Goal: Contribute content

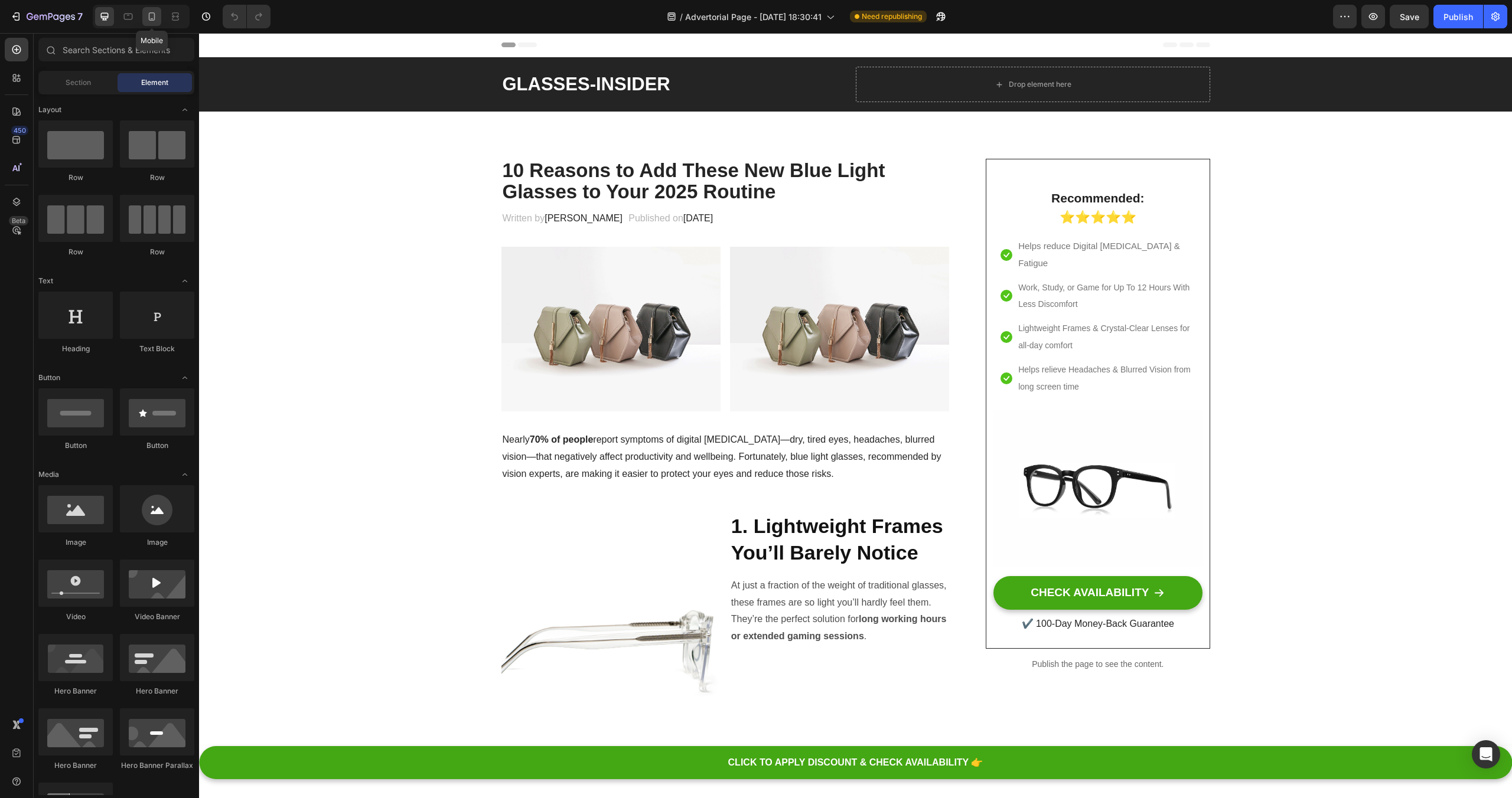
click at [158, 22] on div at bounding box center [151, 17] width 19 height 19
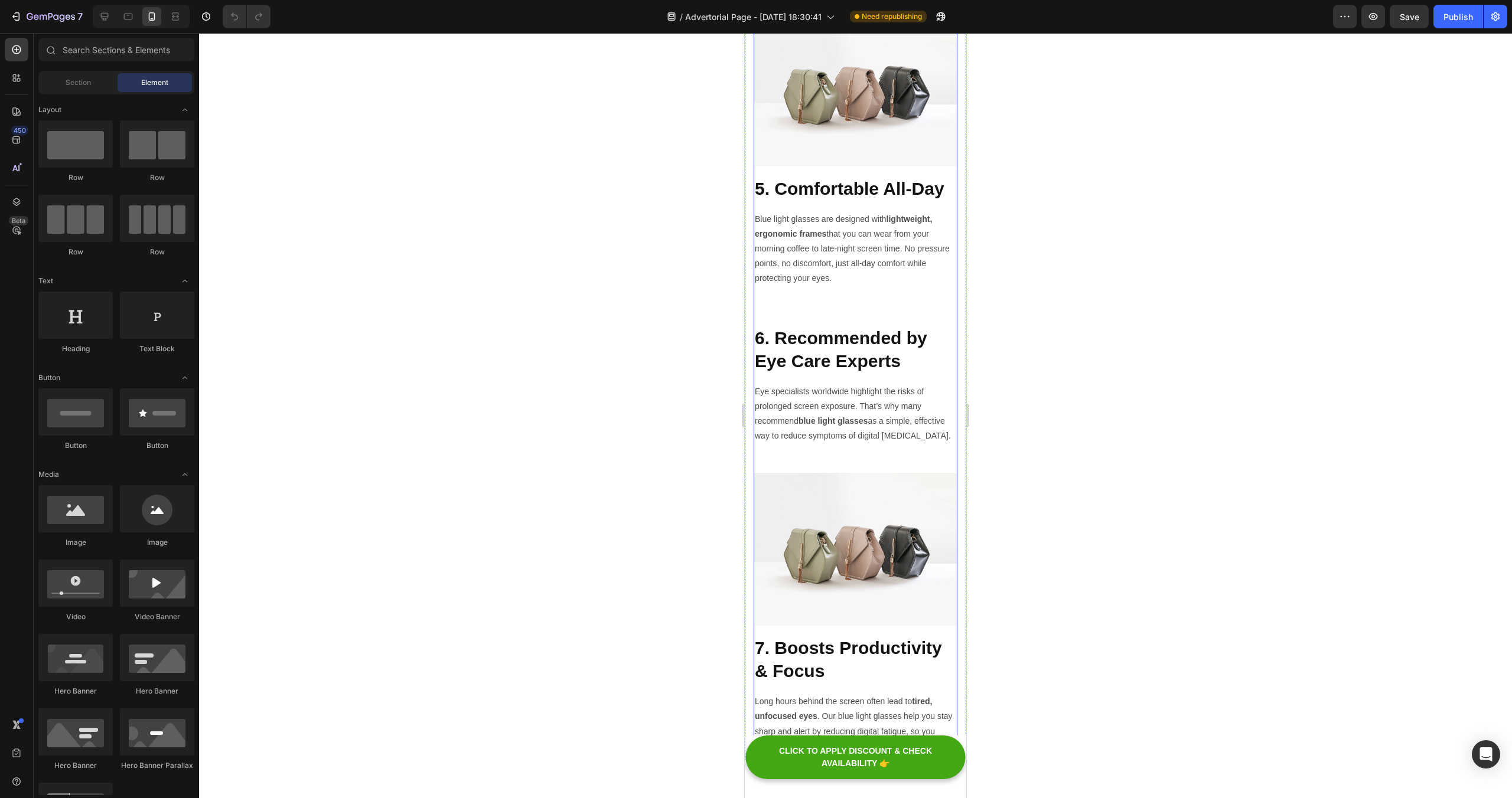
scroll to position [1809, 0]
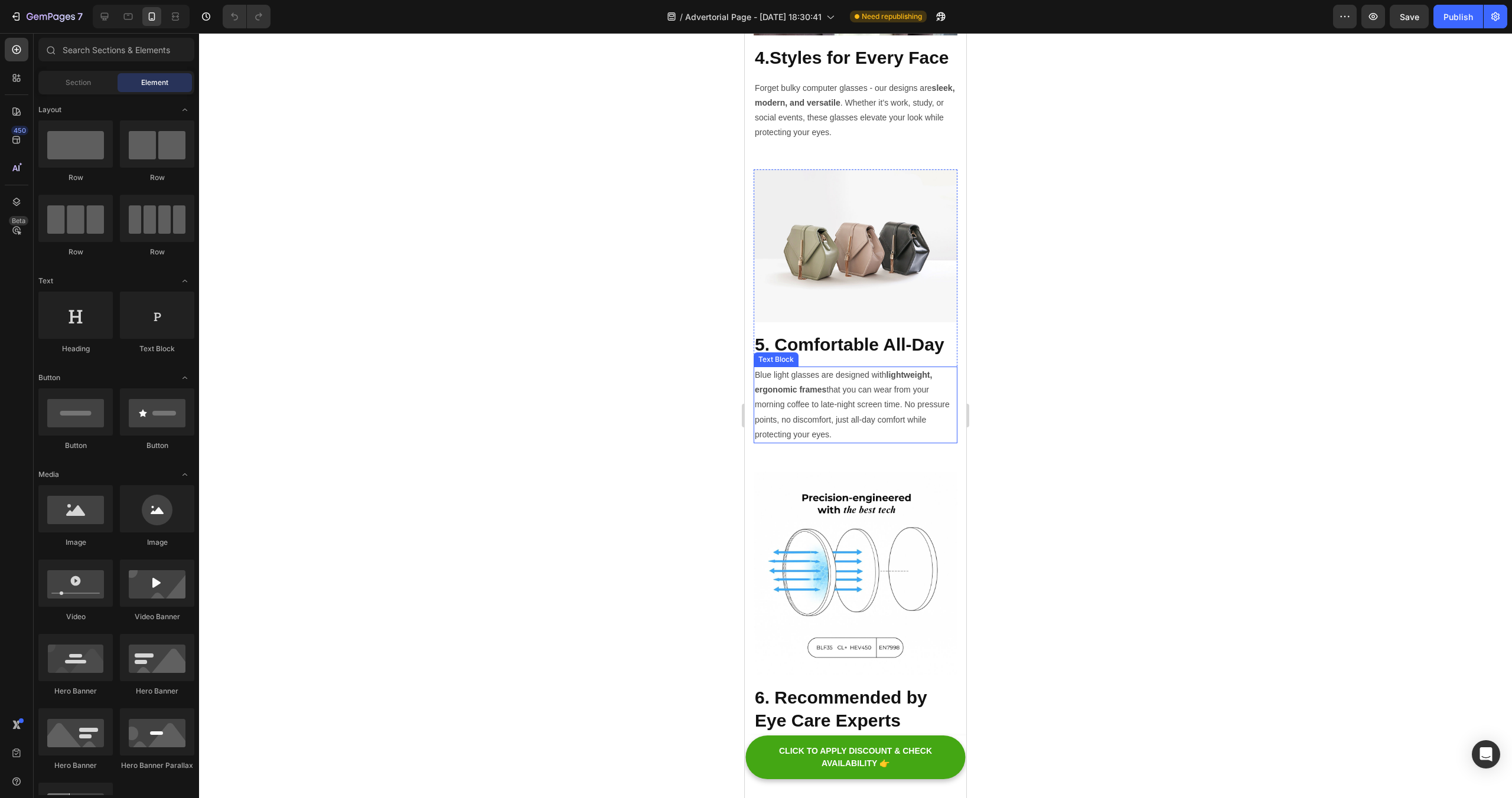
click at [856, 427] on p "Blue light glasses are designed with lightweight, ergonomic frames that you can…" at bounding box center [855, 404] width 201 height 75
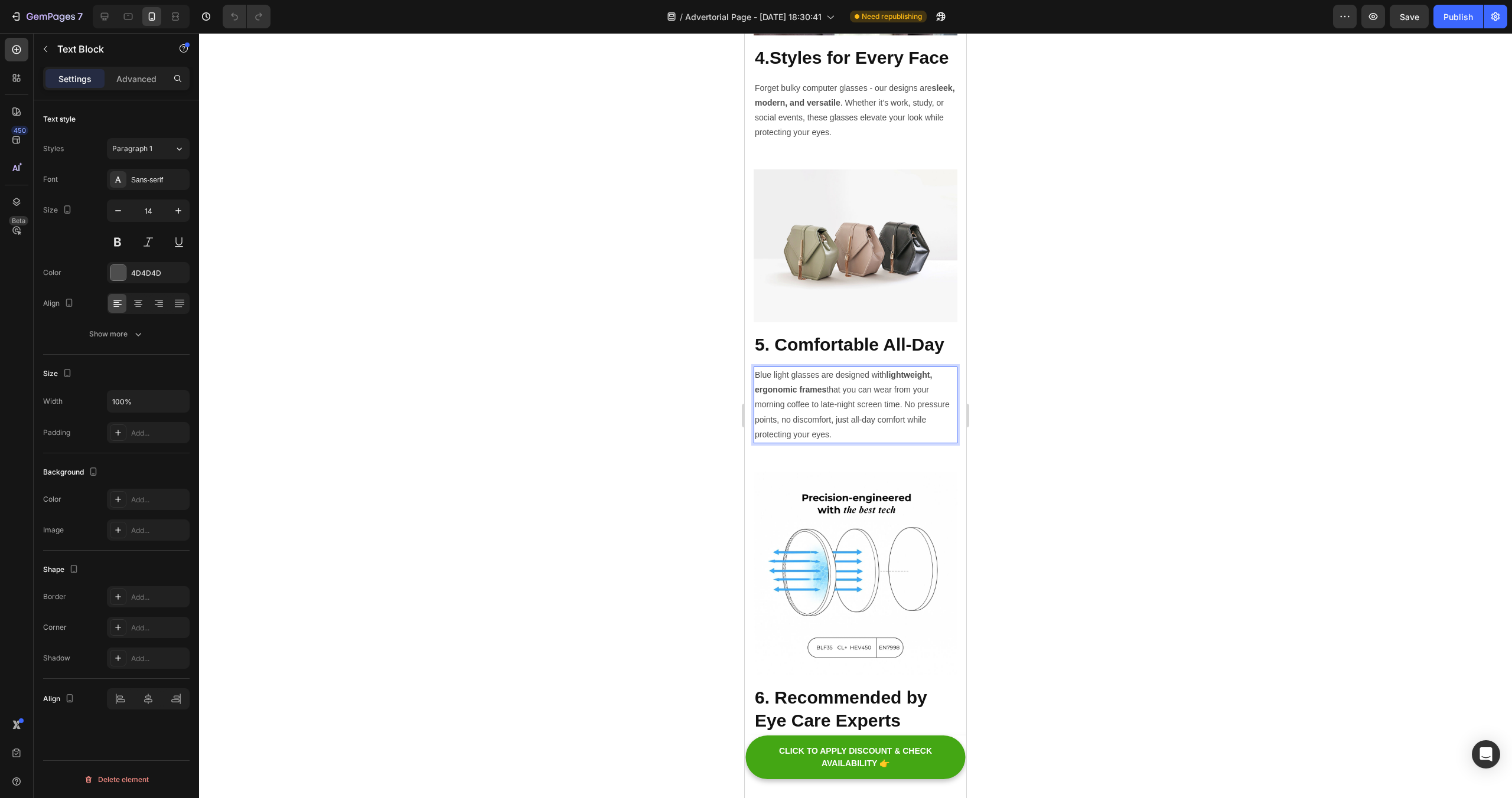
click at [890, 404] on p "Blue light glasses are designed with lightweight, ergonomic frames that you can…" at bounding box center [855, 404] width 201 height 75
click at [889, 405] on p "Blue light glasses are designed with lightweight, ergonomic frames that you can…" at bounding box center [855, 404] width 201 height 75
click at [880, 421] on p "Blue light glasses are designed with lightweight, ergonomic frames that you can…" at bounding box center [855, 404] width 201 height 75
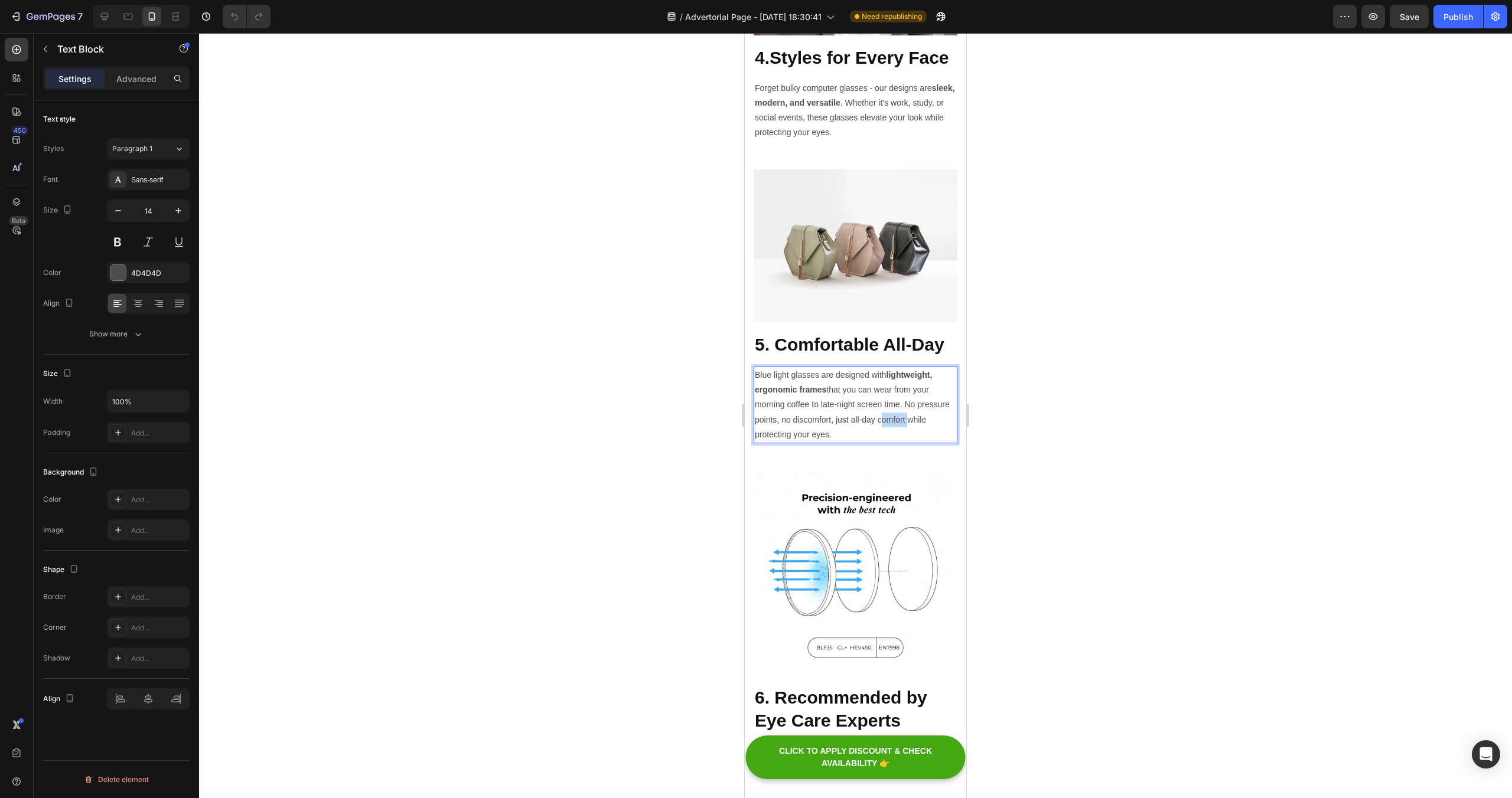
click at [880, 421] on p "Blue light glasses are designed with lightweight, ergonomic frames that you can…" at bounding box center [855, 404] width 201 height 75
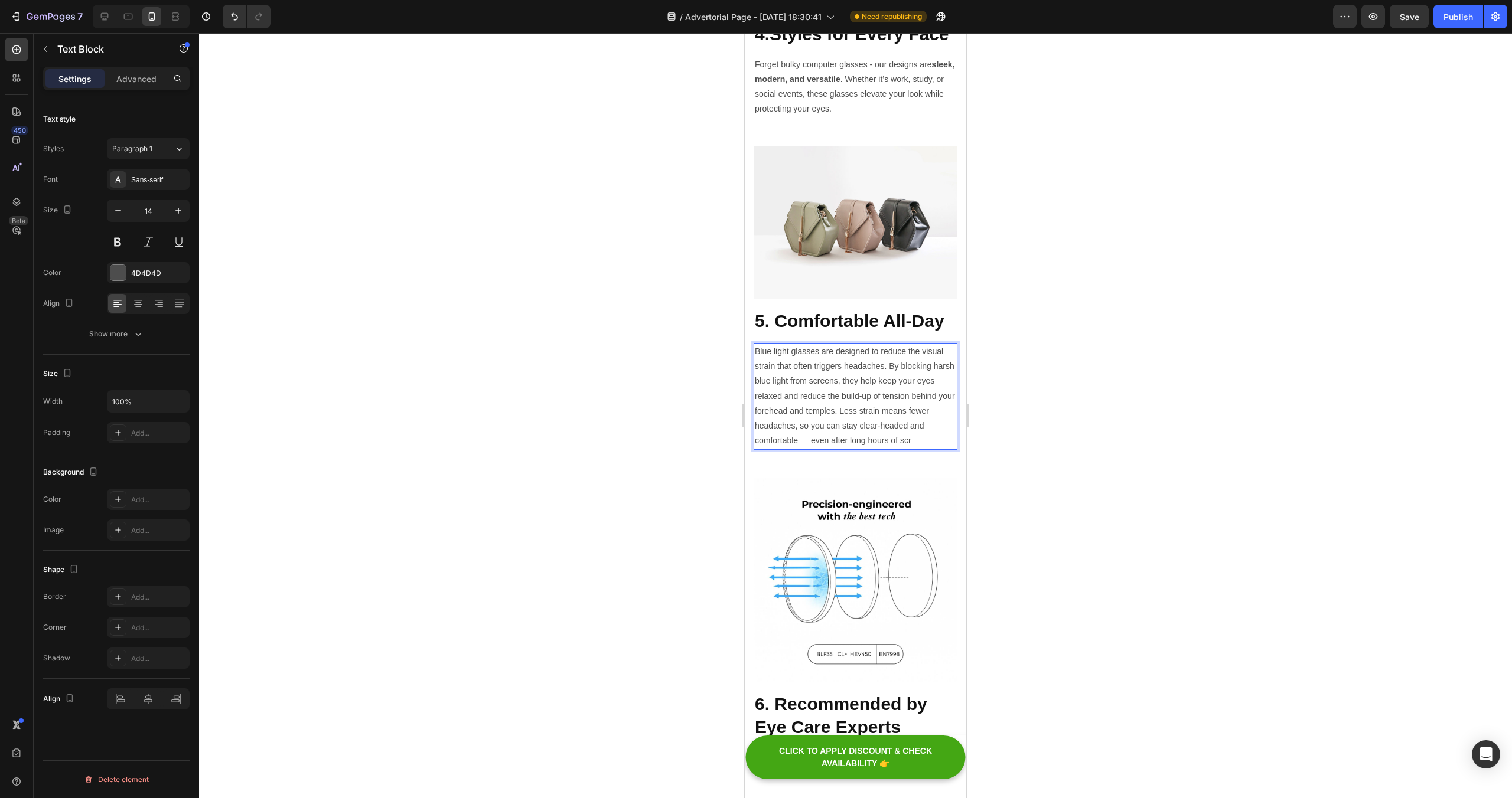
scroll to position [1833, 0]
click at [921, 431] on p "Blue light glasses are designed to reduce the visual strain that often triggers…" at bounding box center [855, 395] width 201 height 104
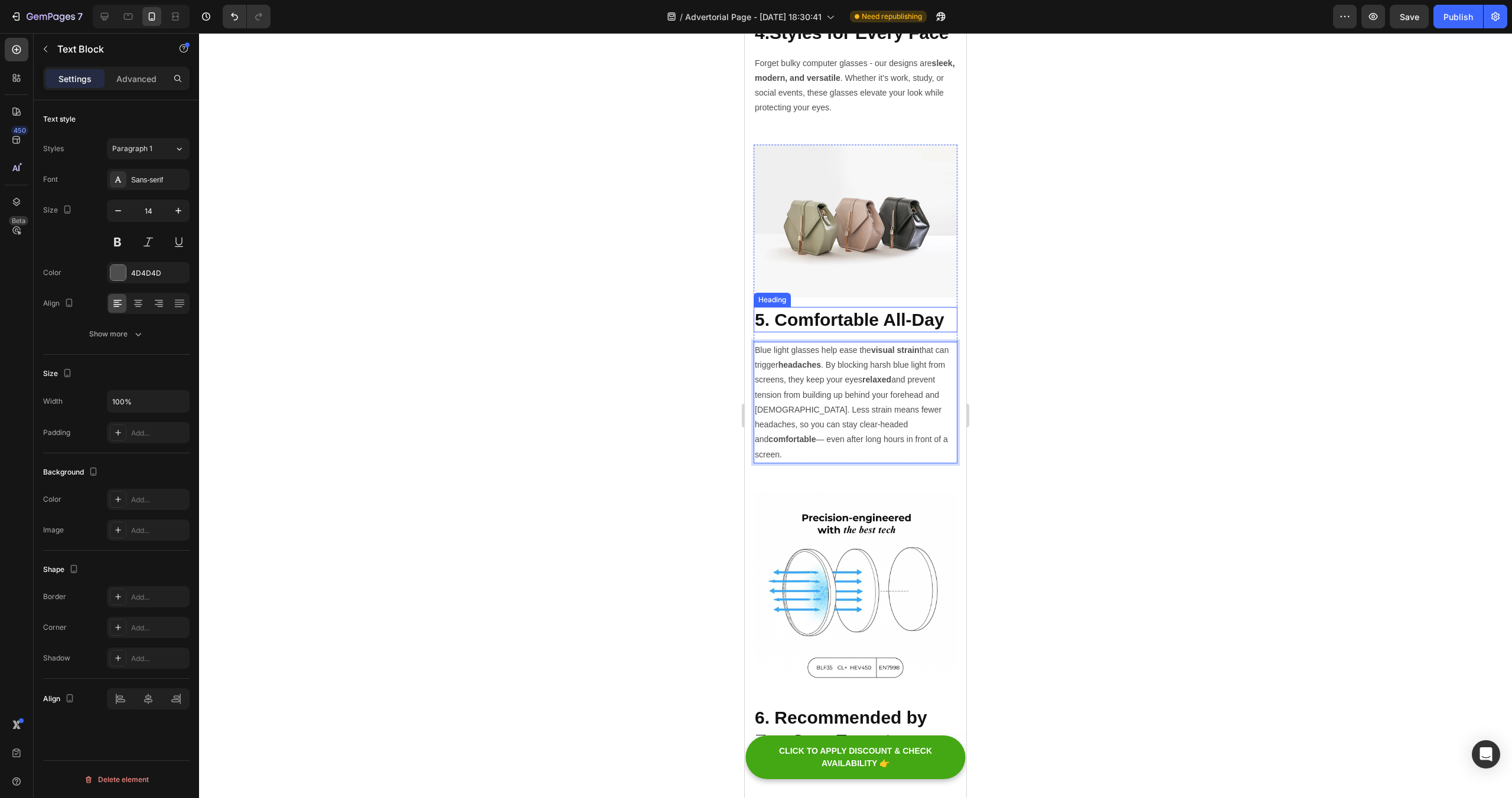
click at [877, 315] on h2 "5. Comfortable All-Day" at bounding box center [855, 320] width 204 height 26
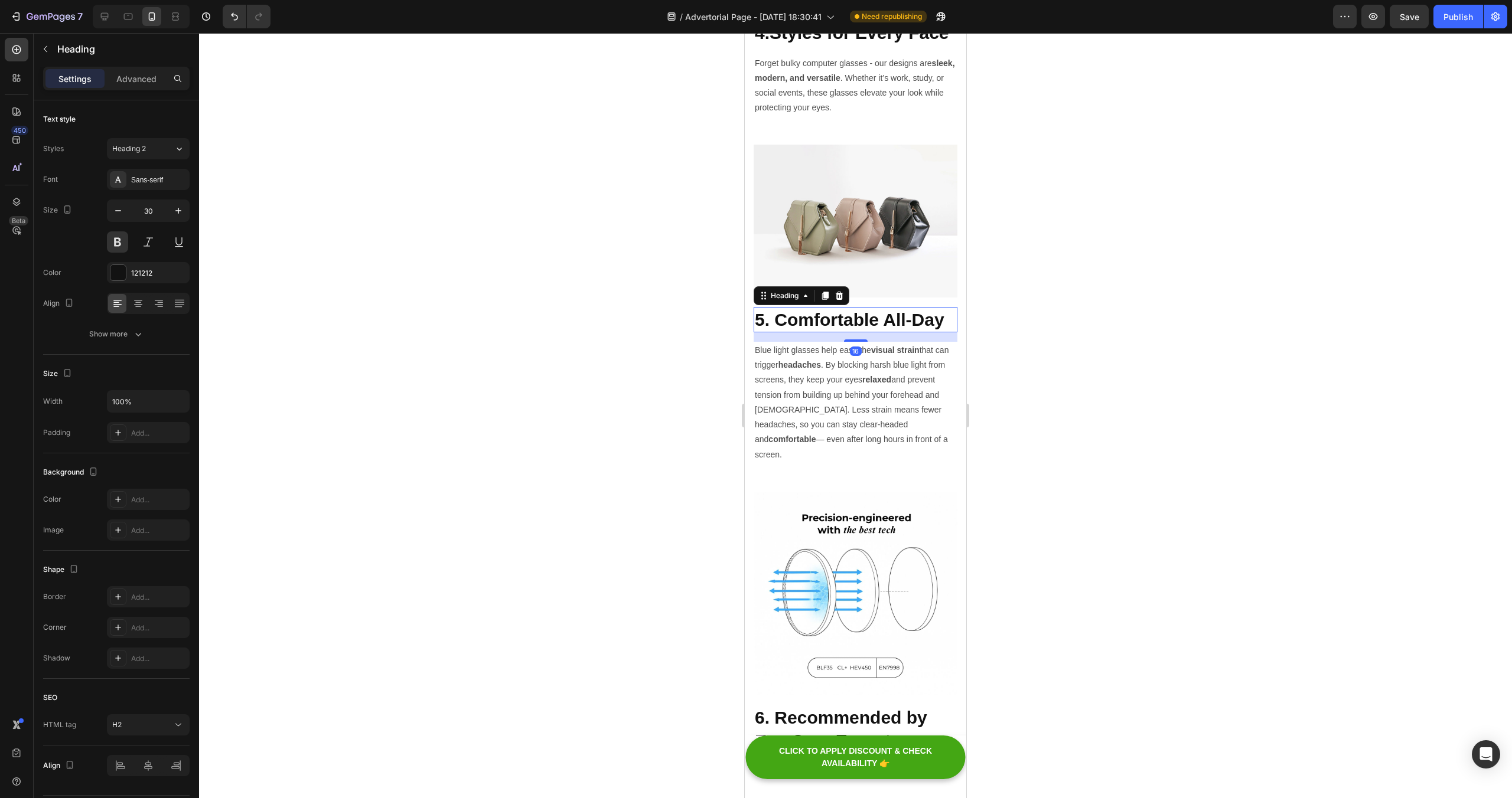
click at [901, 317] on h2 "5. Comfortable All-Day" at bounding box center [855, 320] width 204 height 26
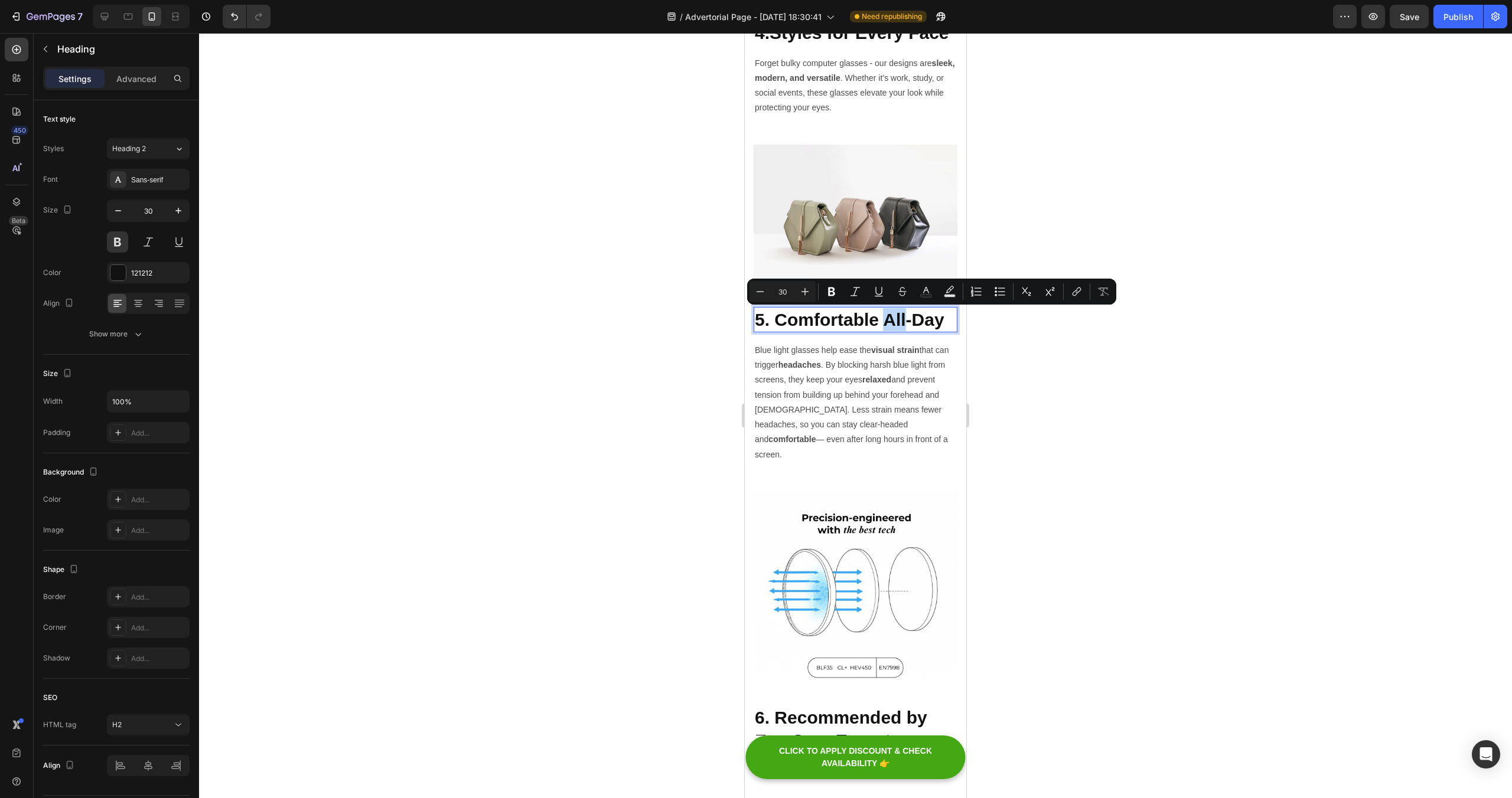
click at [901, 317] on p "5. Comfortable All-Day" at bounding box center [855, 320] width 201 height 23
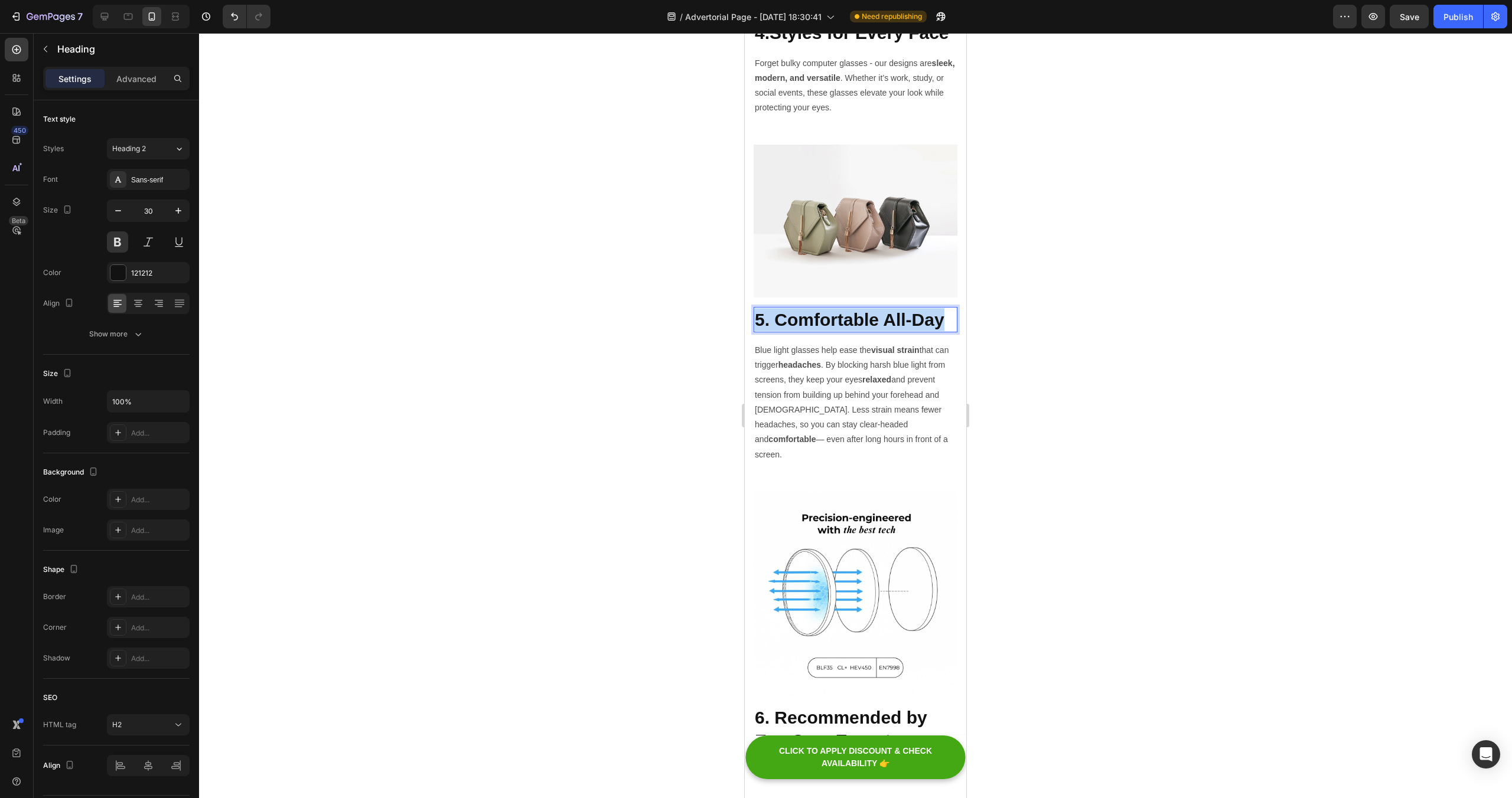
click at [901, 317] on p "5. Comfortable All-Day" at bounding box center [855, 320] width 201 height 23
copy p "5. Comfortable All-Day"
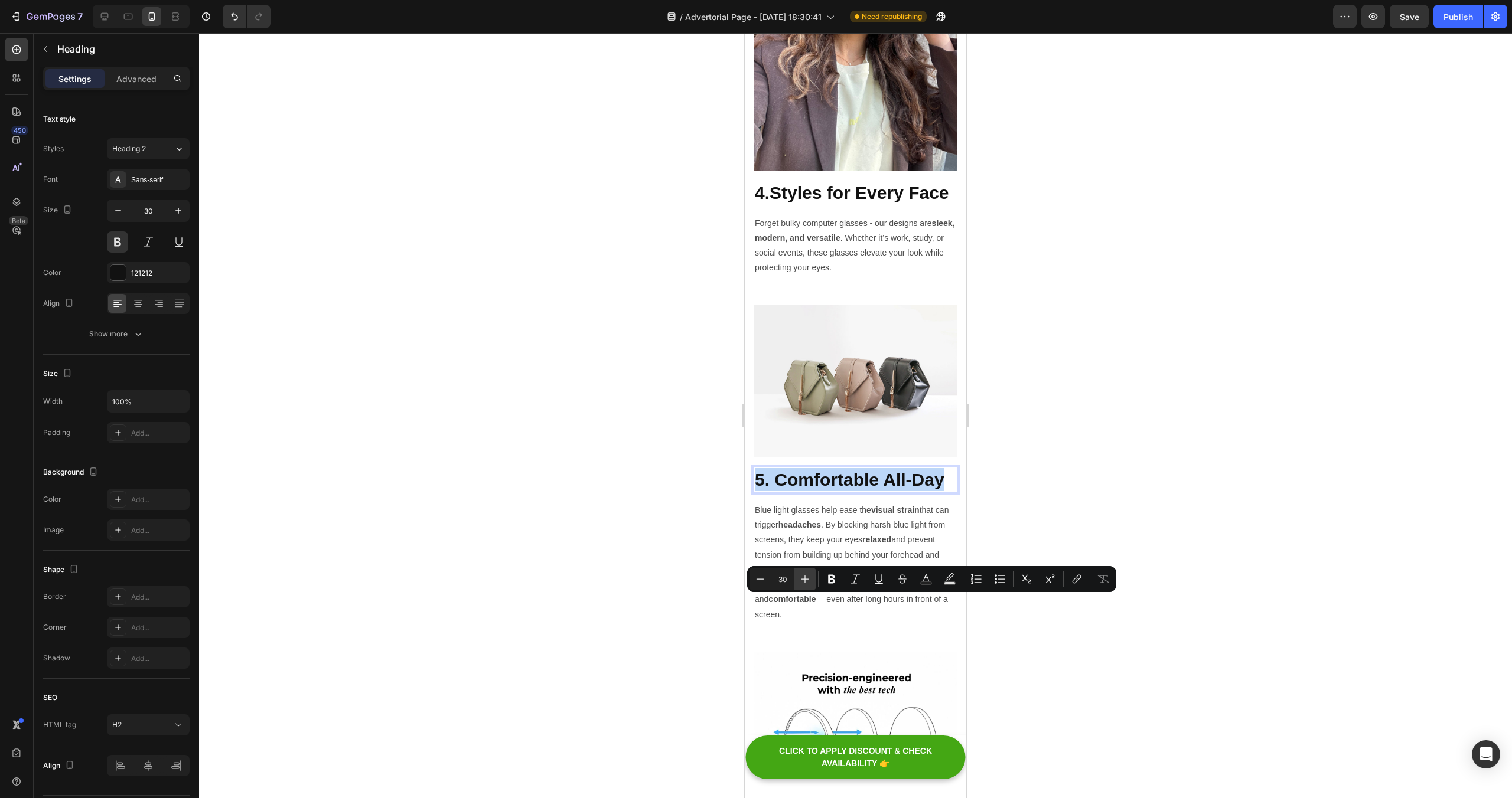
scroll to position [1734, 0]
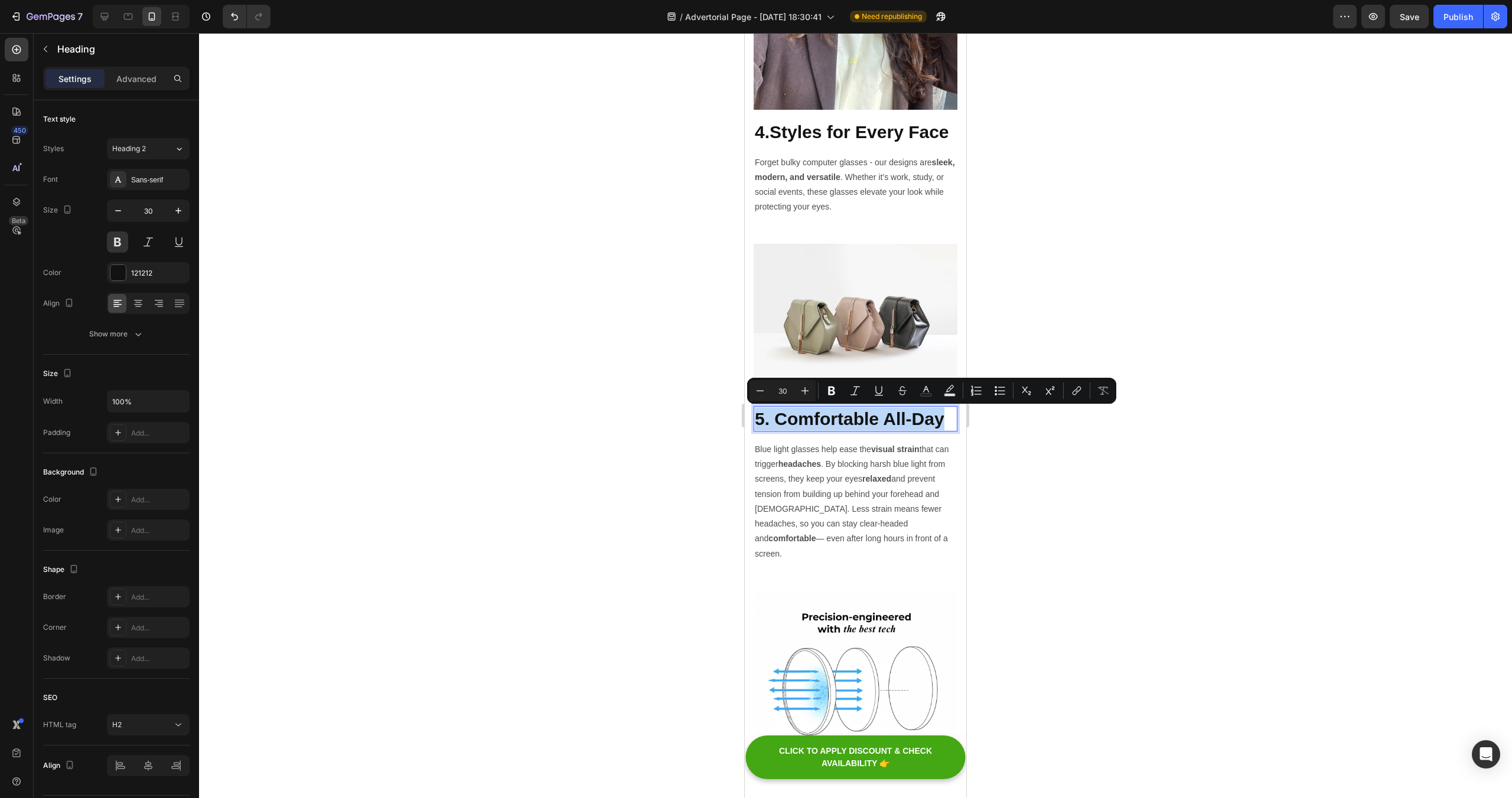
click at [947, 412] on p "5. Comfortable All-Day" at bounding box center [855, 419] width 201 height 23
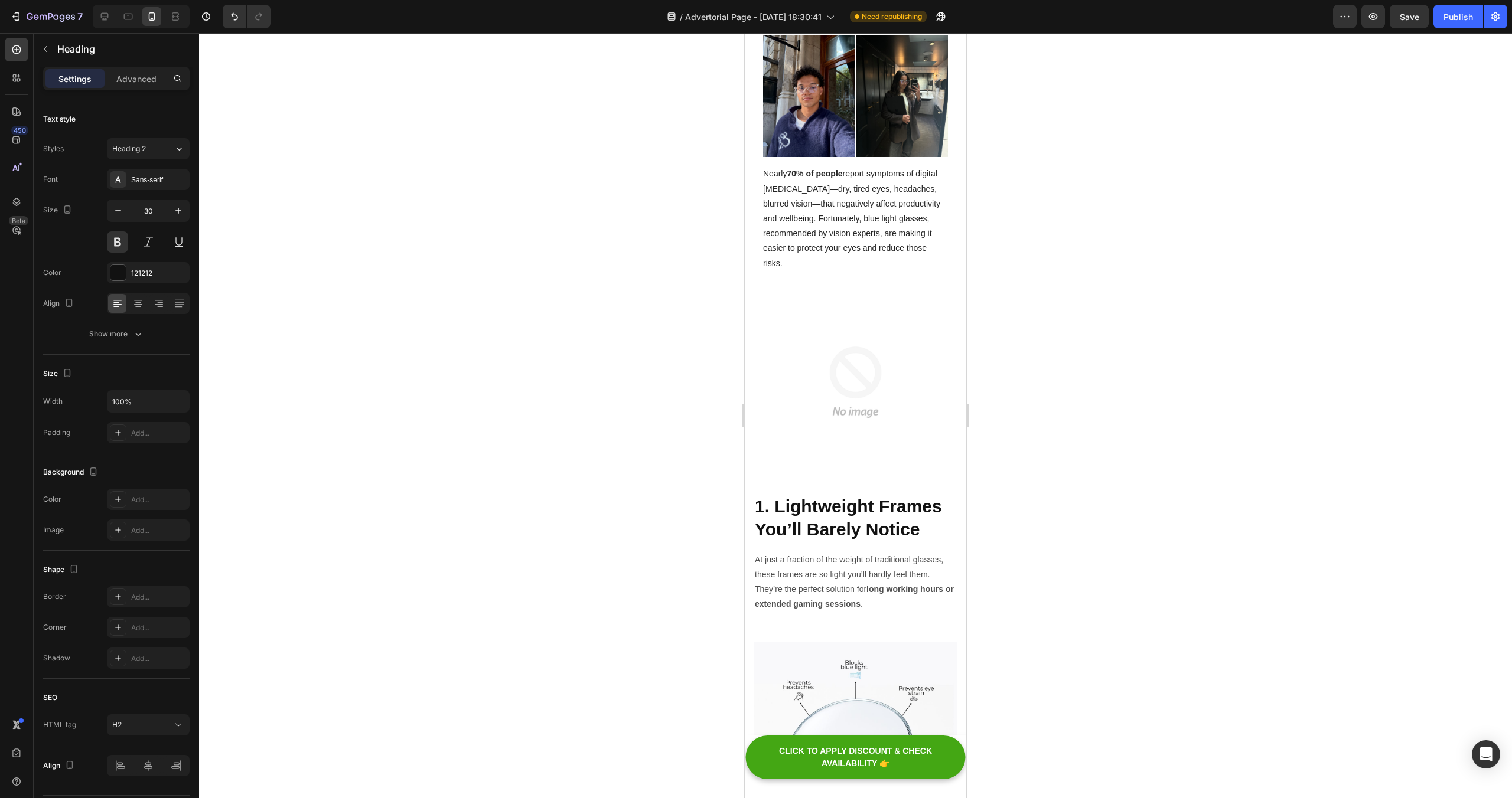
scroll to position [190, 0]
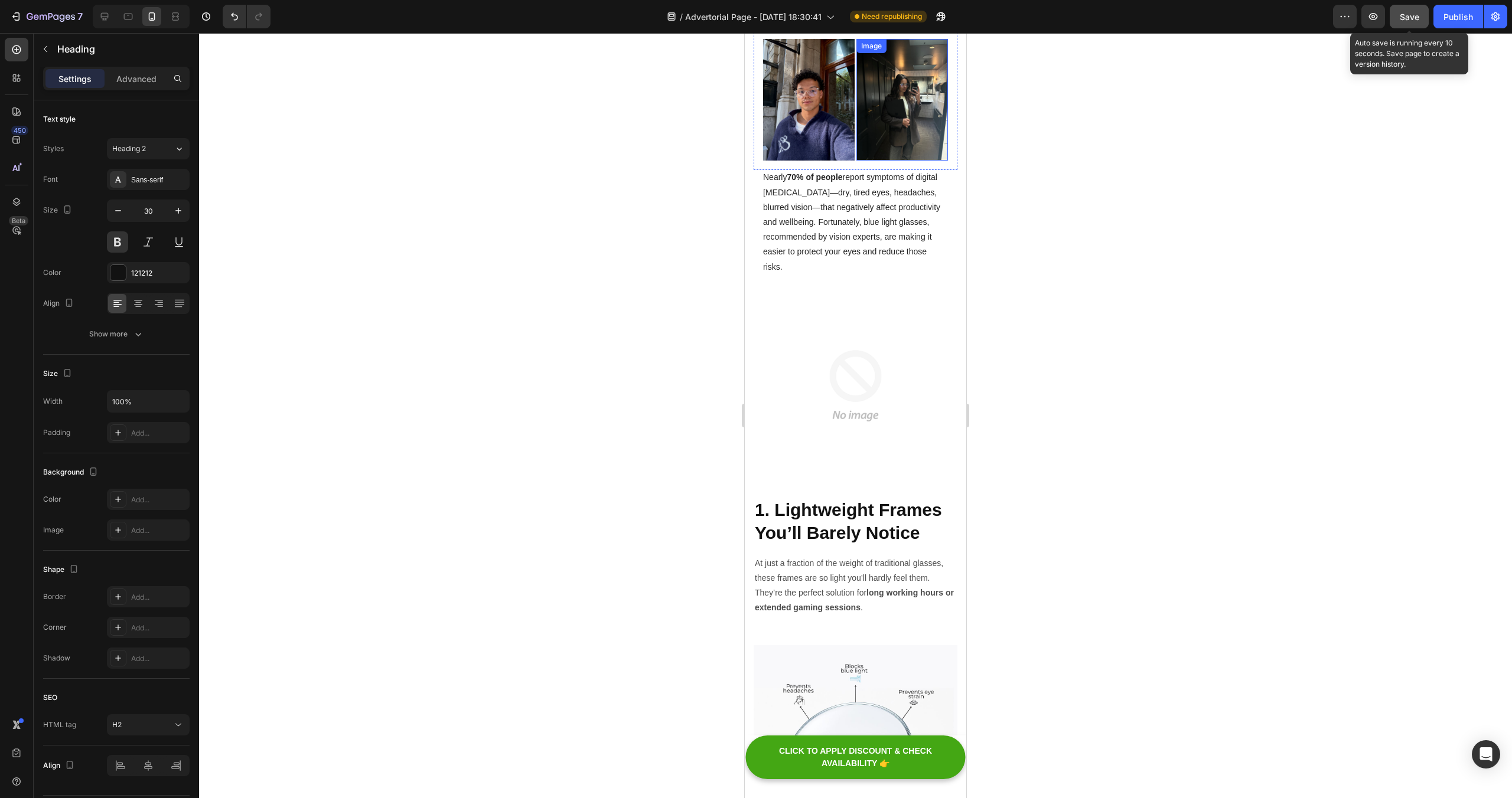
click at [1403, 19] on span "Save" at bounding box center [1409, 17] width 20 height 10
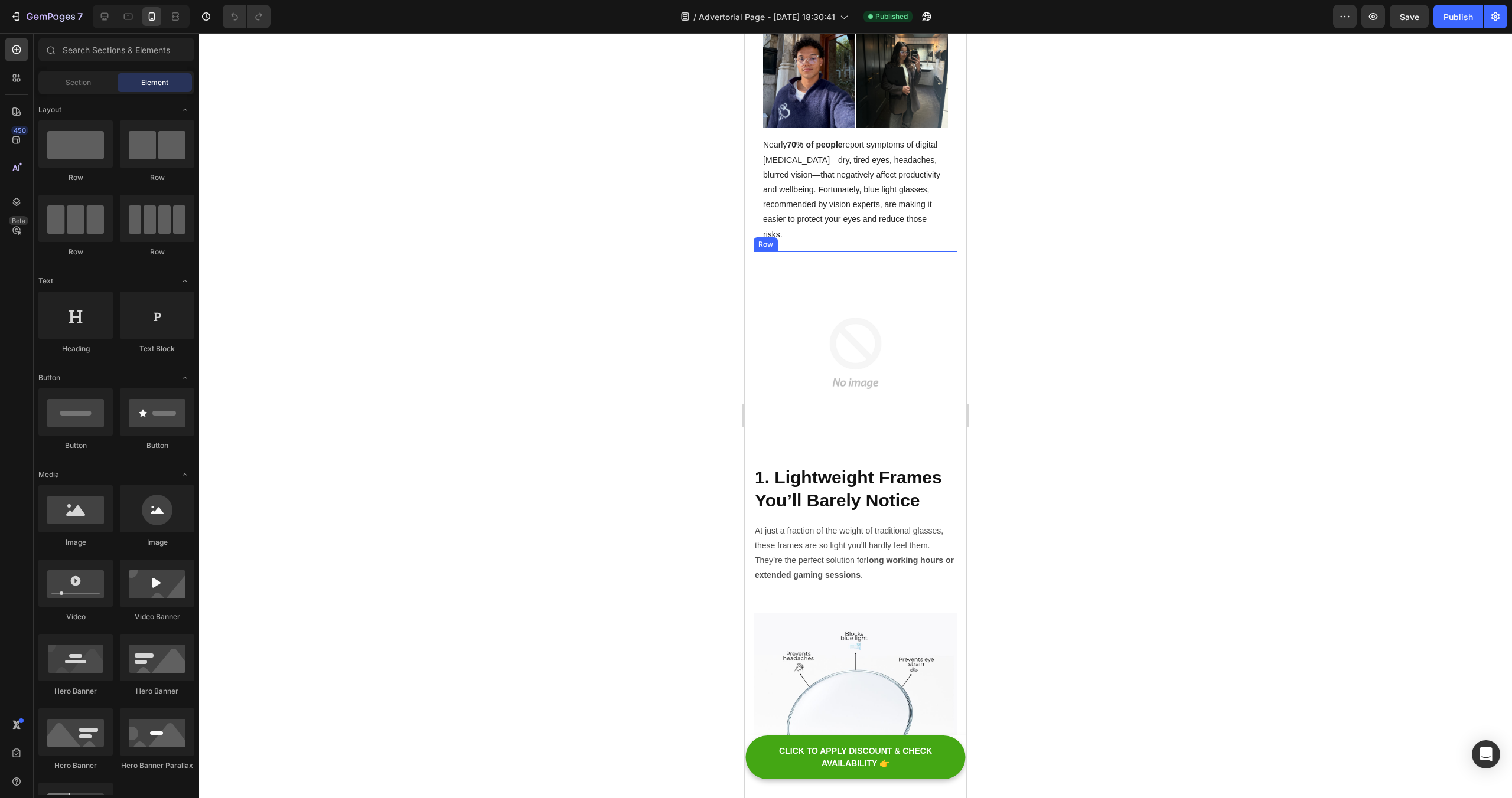
scroll to position [216, 0]
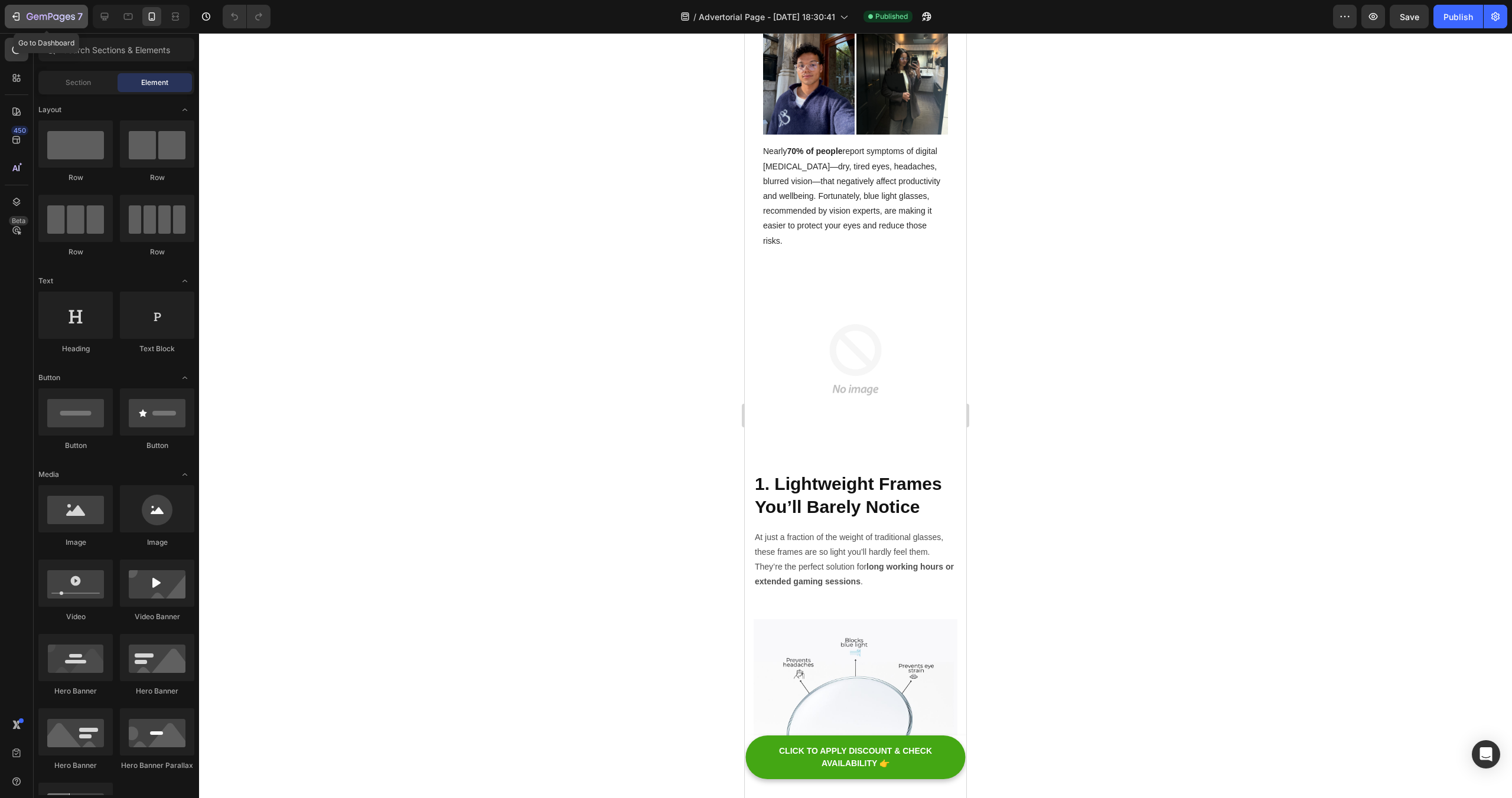
click at [7, 18] on button "7" at bounding box center [46, 16] width 83 height 24
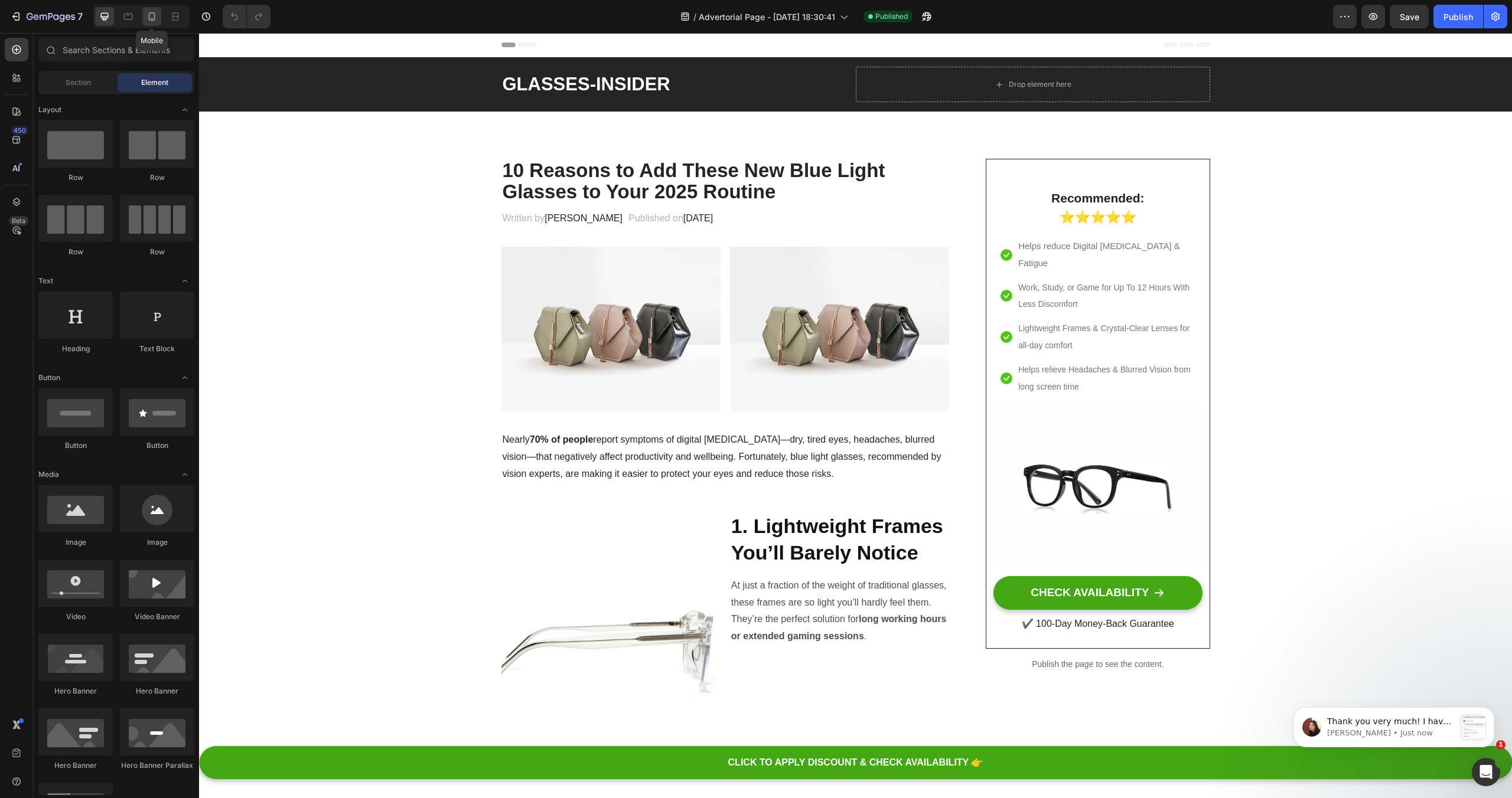
click at [148, 18] on icon at bounding box center [152, 17] width 12 height 12
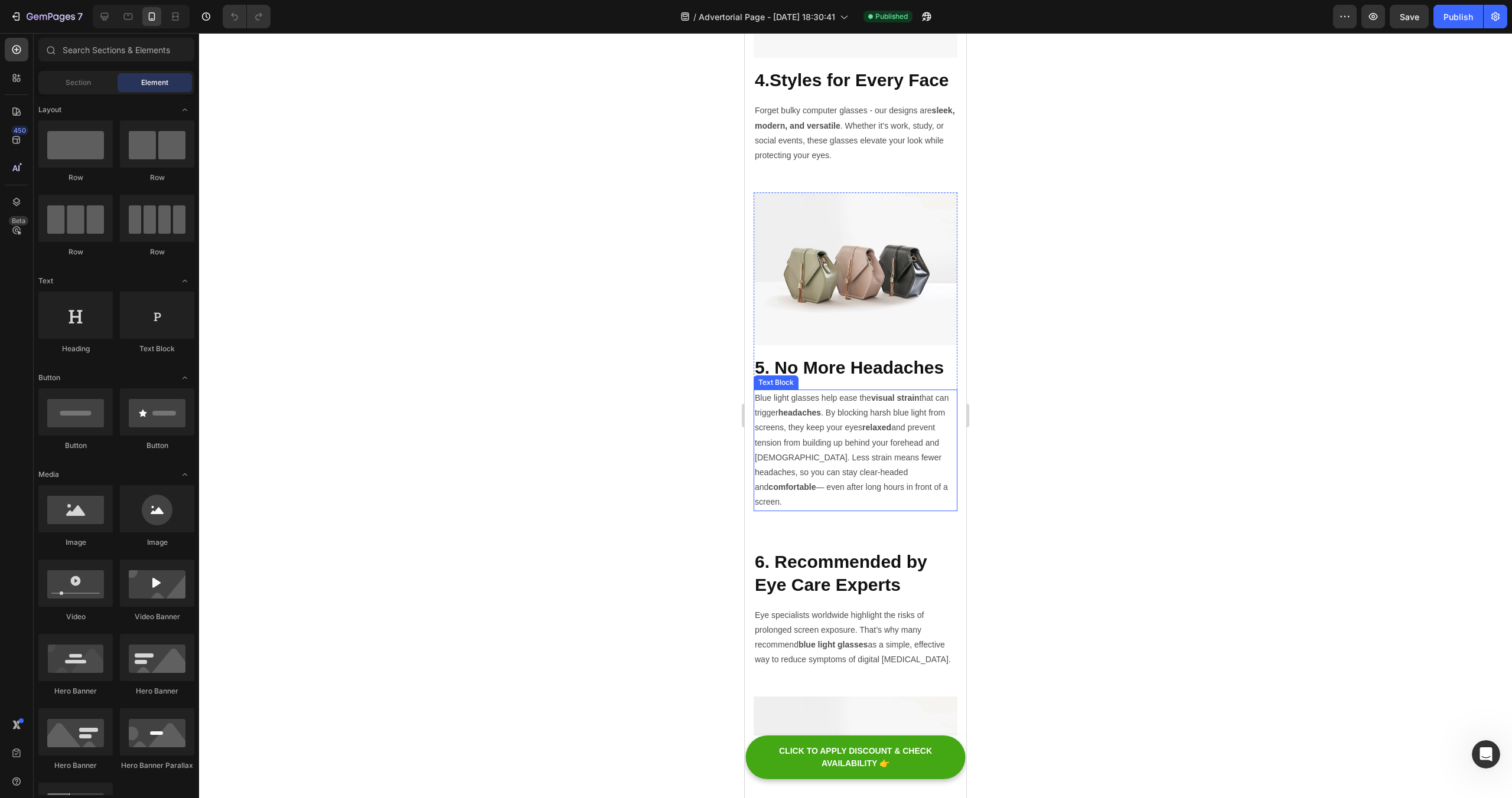
scroll to position [1613, 0]
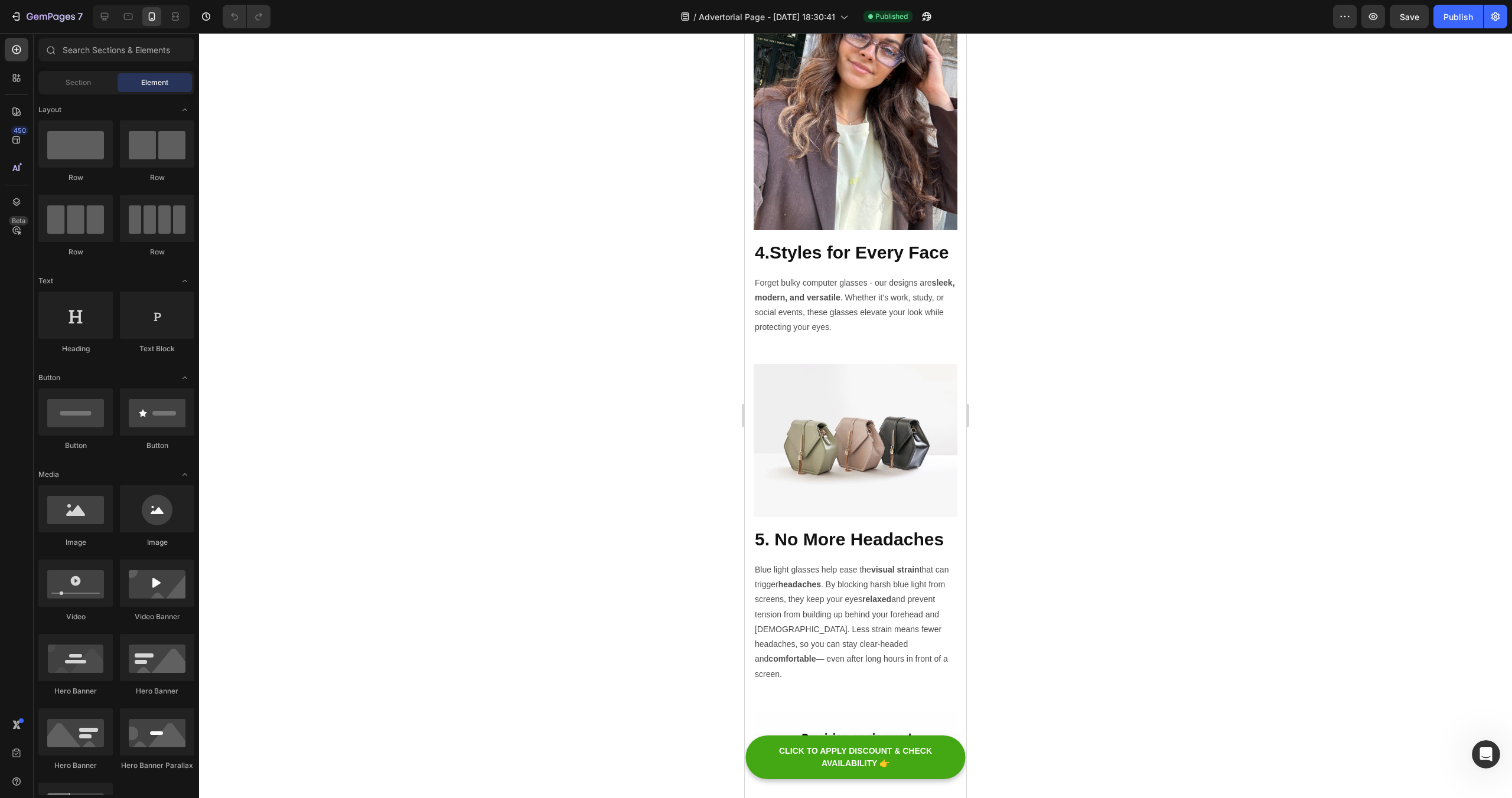
click at [846, 622] on p "Blue light glasses help ease the visual strain that can trigger headaches . By …" at bounding box center [855, 622] width 201 height 119
click at [847, 622] on p "Blue light glasses help ease the visual strain that can trigger headaches . By …" at bounding box center [855, 622] width 201 height 119
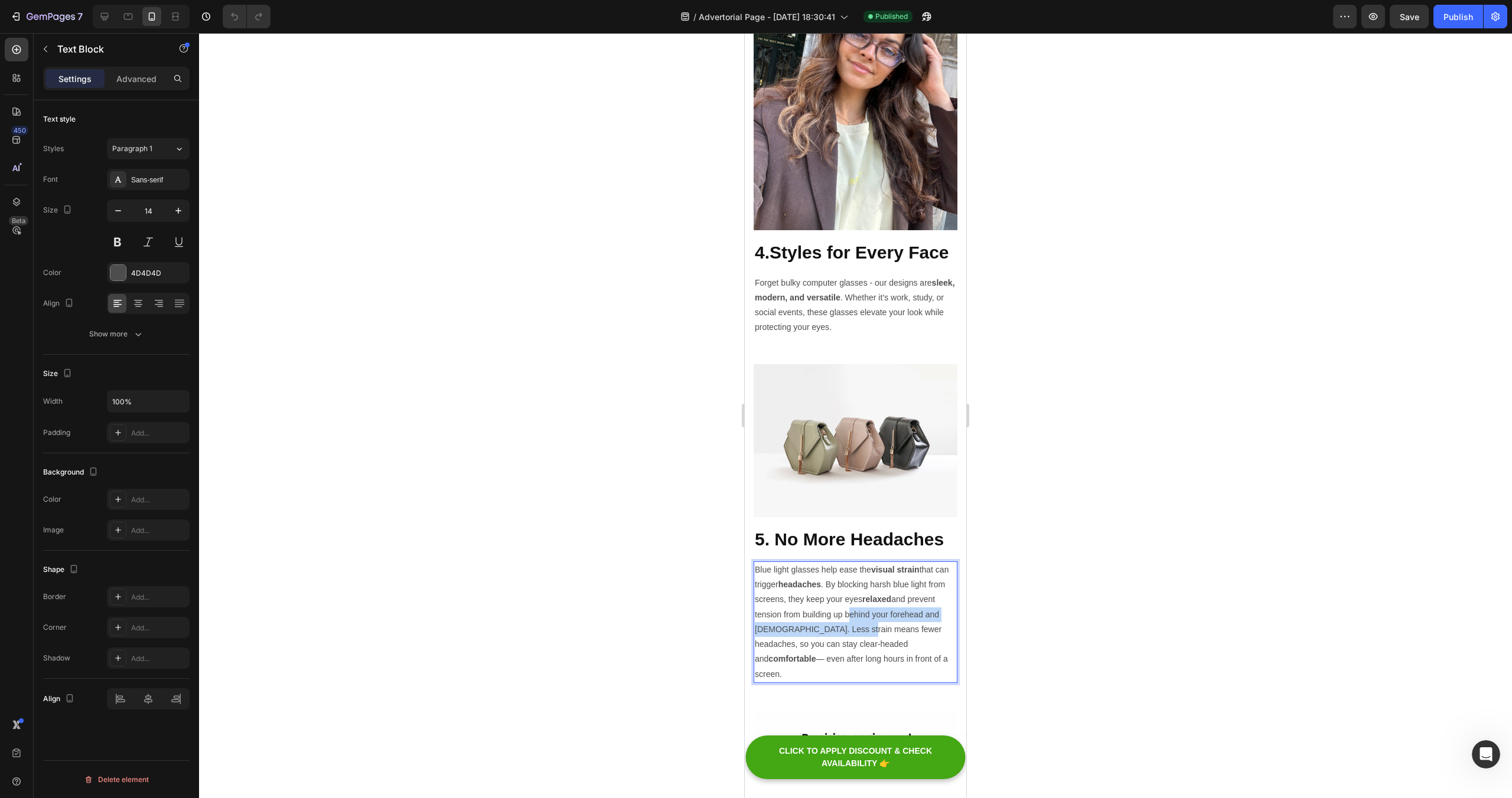
click at [848, 622] on p "Blue light glasses help ease the visual strain that can trigger headaches . By …" at bounding box center [855, 622] width 201 height 119
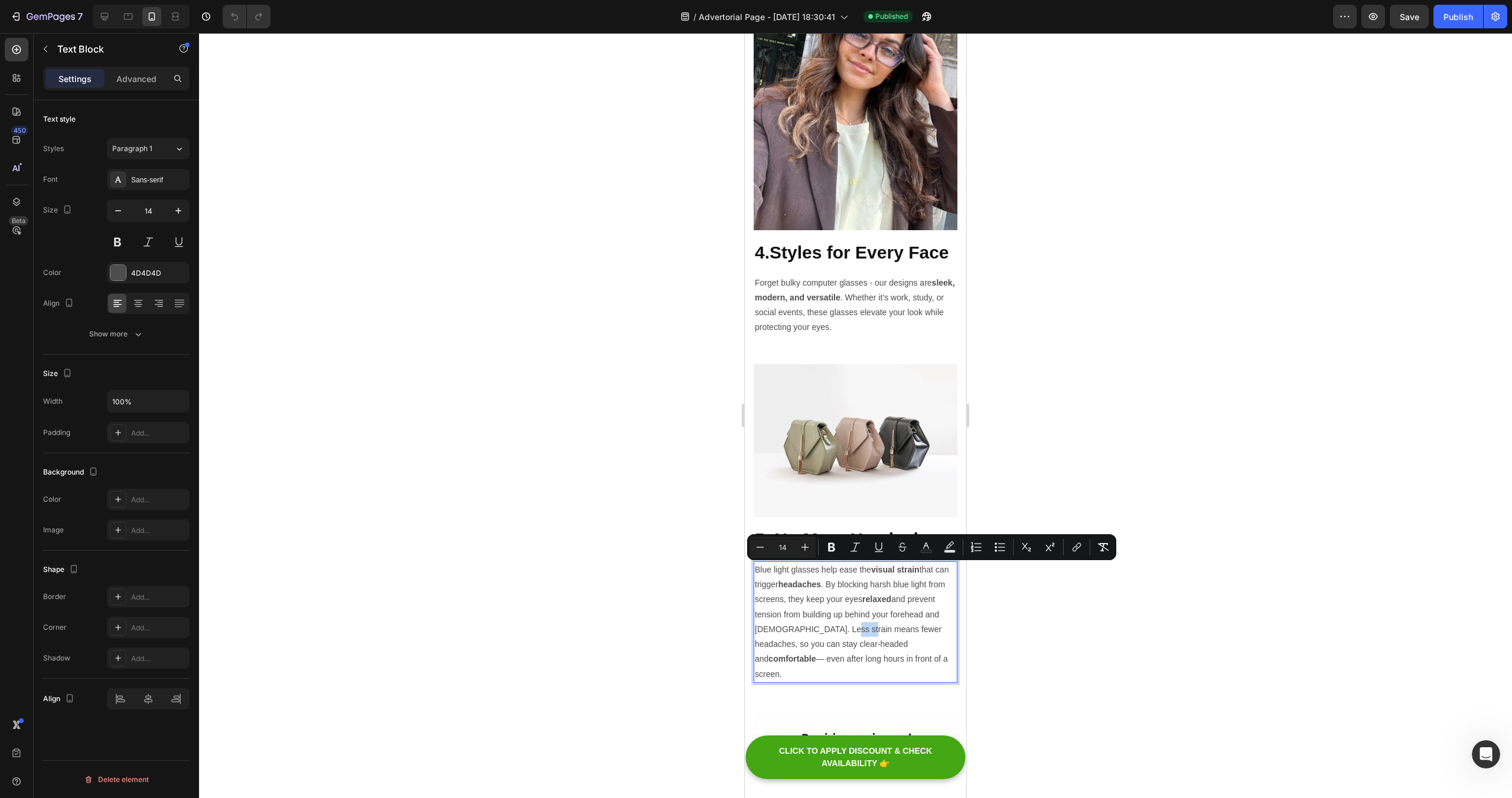
copy p "Blue light glasses help ease the visual strain that can trigger headaches . By …"
click at [936, 538] on div "Minus 14 Plus Bold Italic Underline Strikethrough Text Color Text Background Co…" at bounding box center [931, 547] width 364 height 22
click at [1006, 607] on div at bounding box center [856, 415] width 1313 height 765
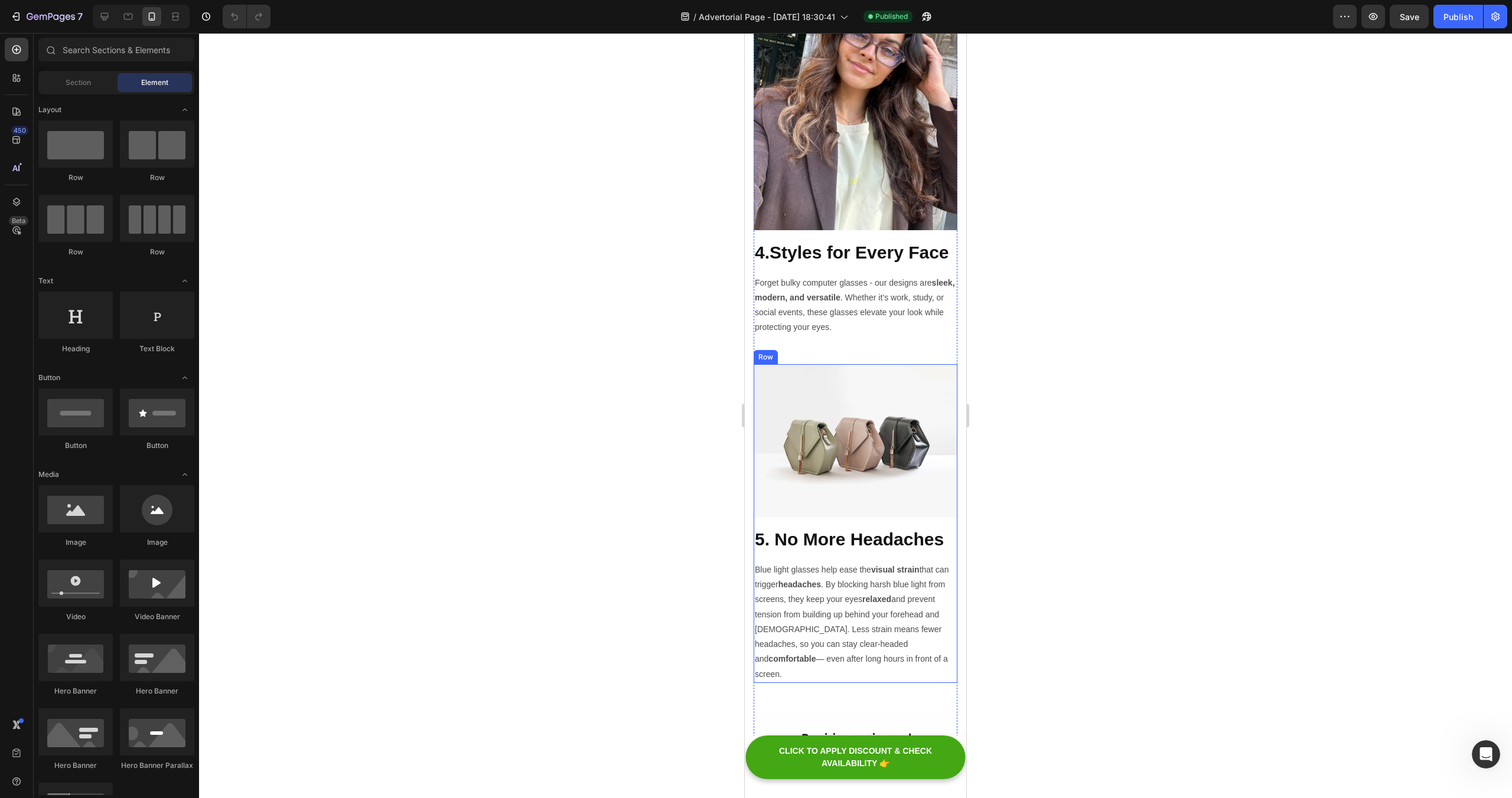
click at [887, 550] on h2 "5. No More Headaches" at bounding box center [855, 539] width 204 height 26
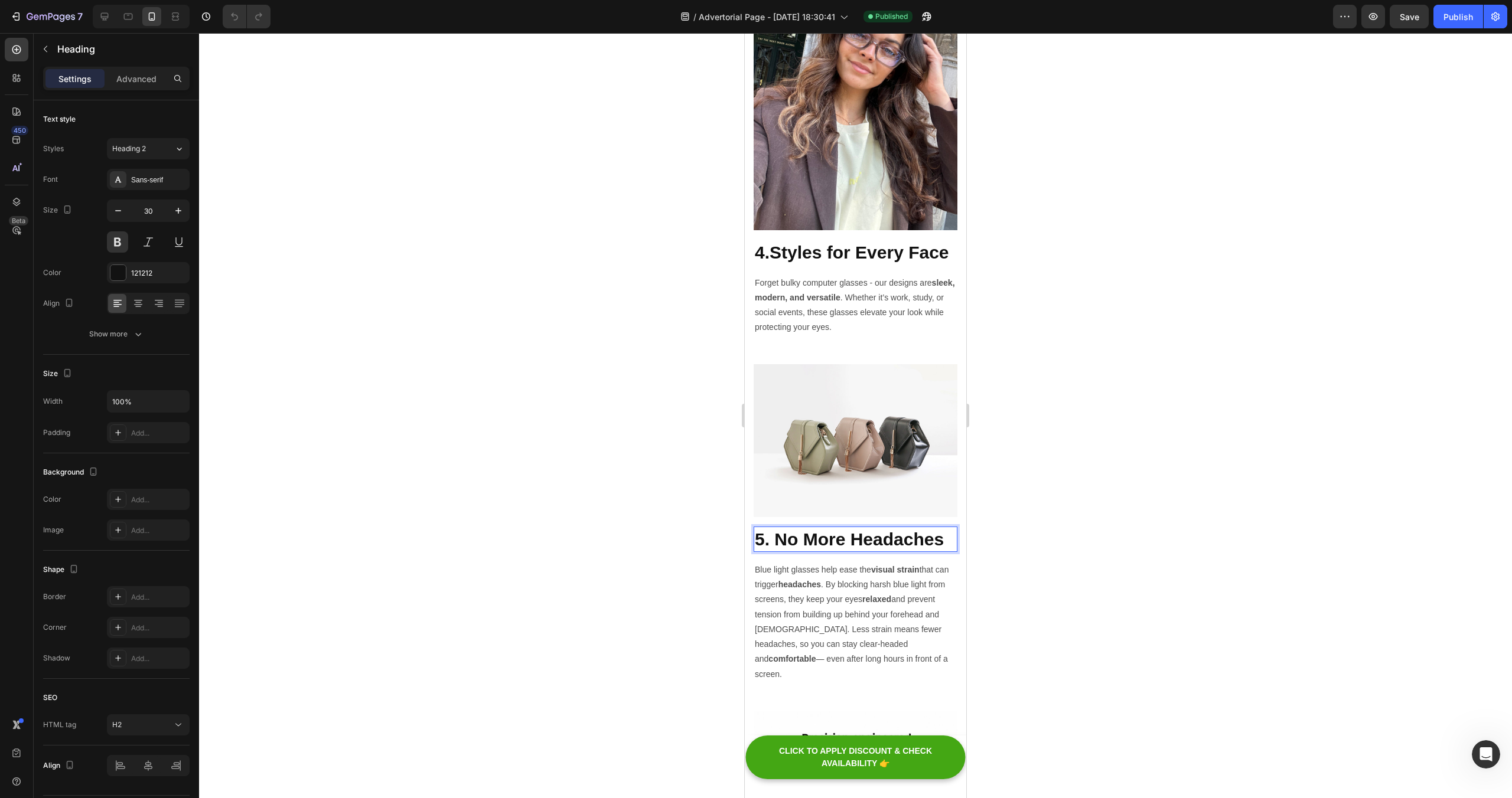
click at [887, 546] on h2 "5. No More Headaches" at bounding box center [855, 539] width 204 height 26
click at [887, 546] on p "5. No More Headaches" at bounding box center [855, 539] width 201 height 23
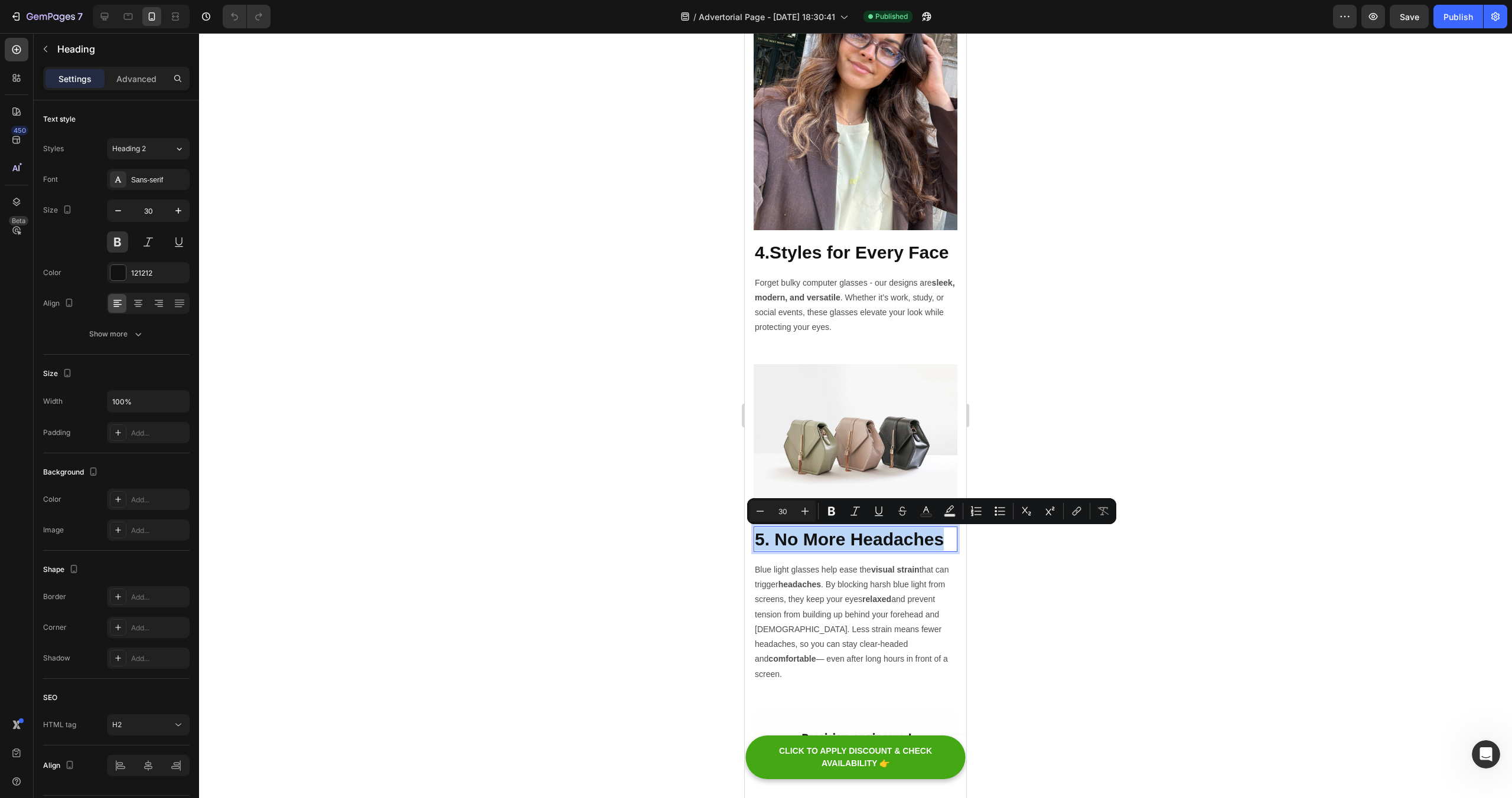
click at [887, 546] on p "5. No More Headaches" at bounding box center [855, 539] width 201 height 23
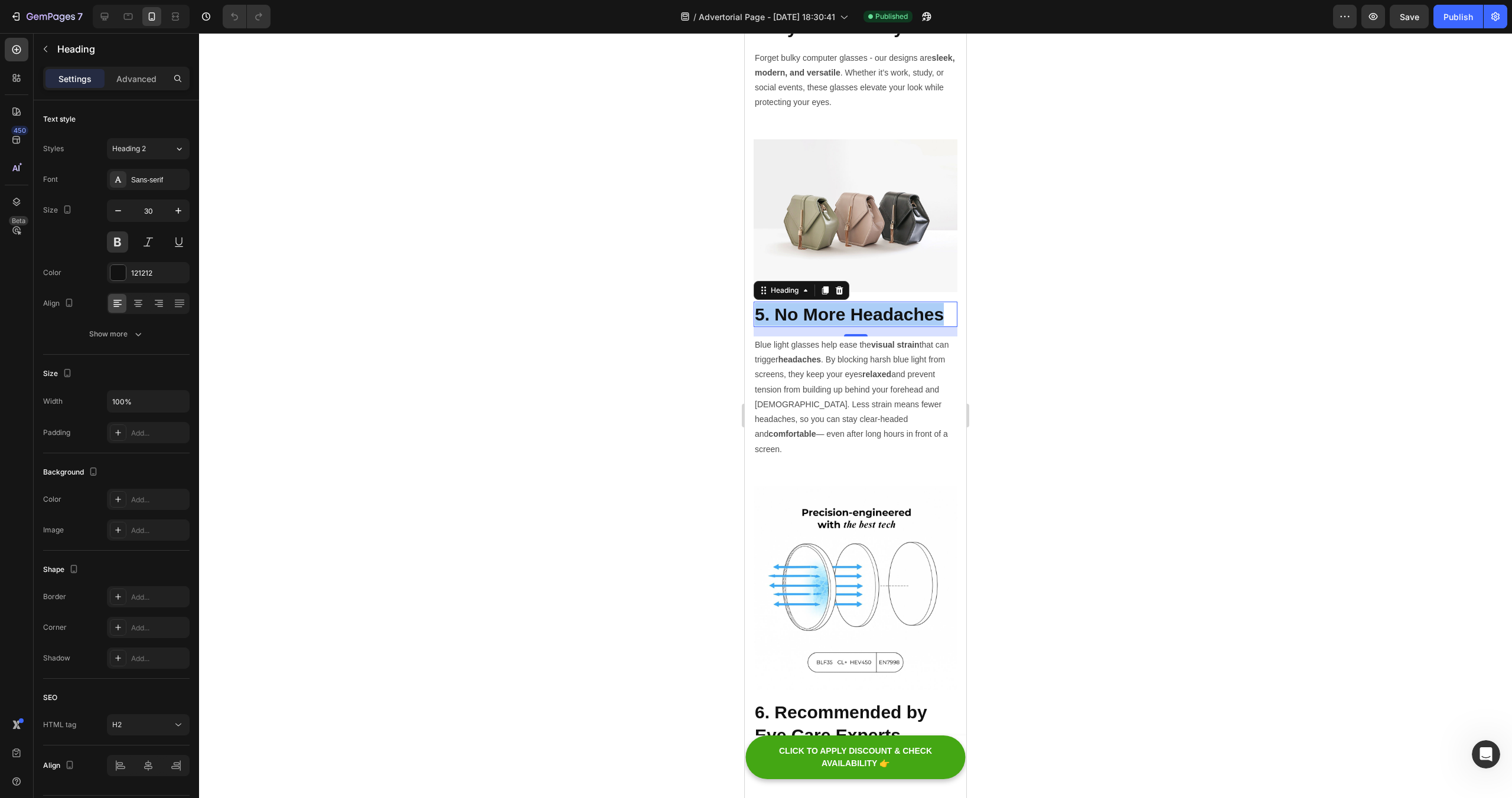
scroll to position [1846, 0]
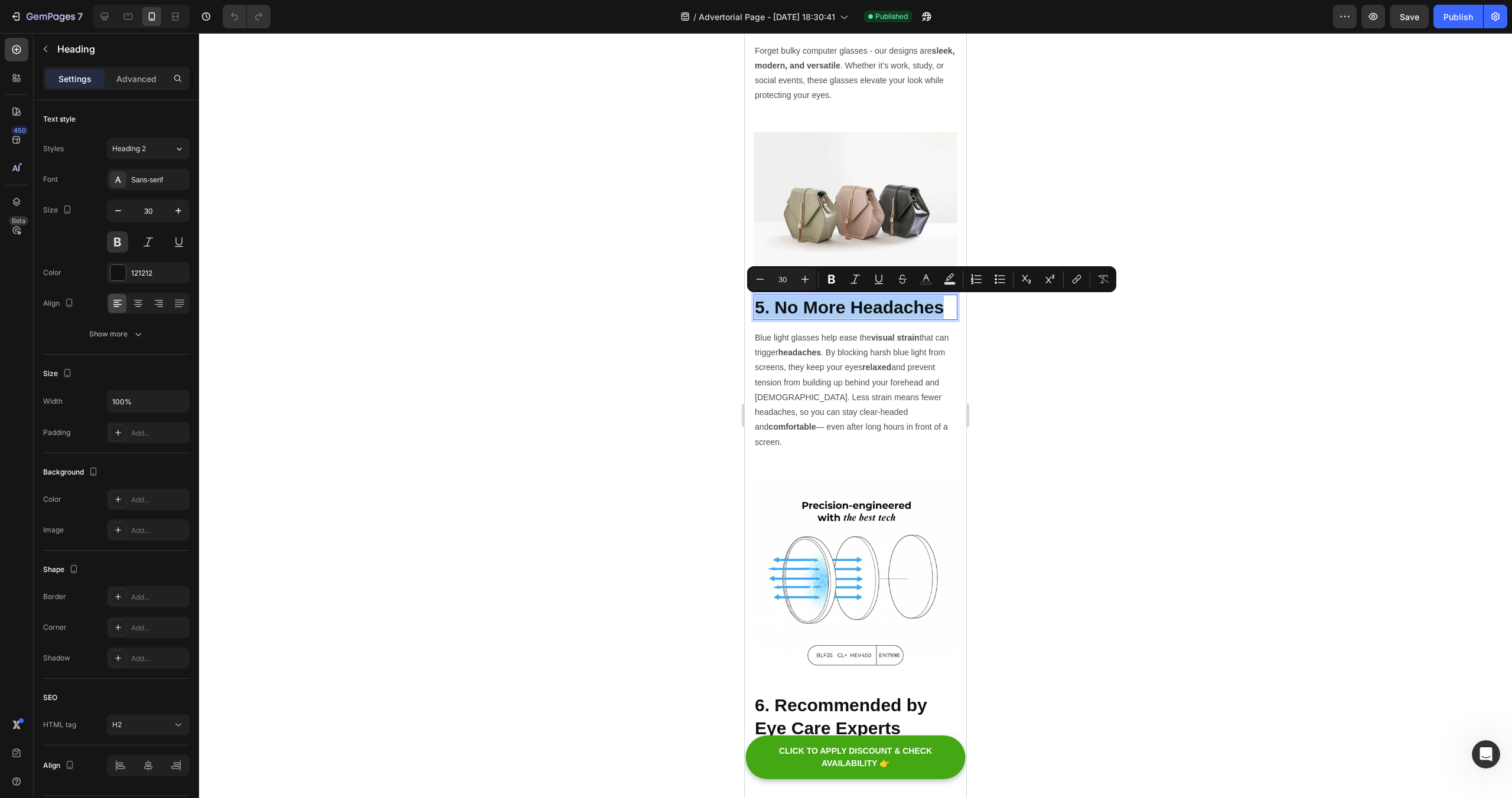
click at [1071, 503] on div at bounding box center [856, 415] width 1313 height 765
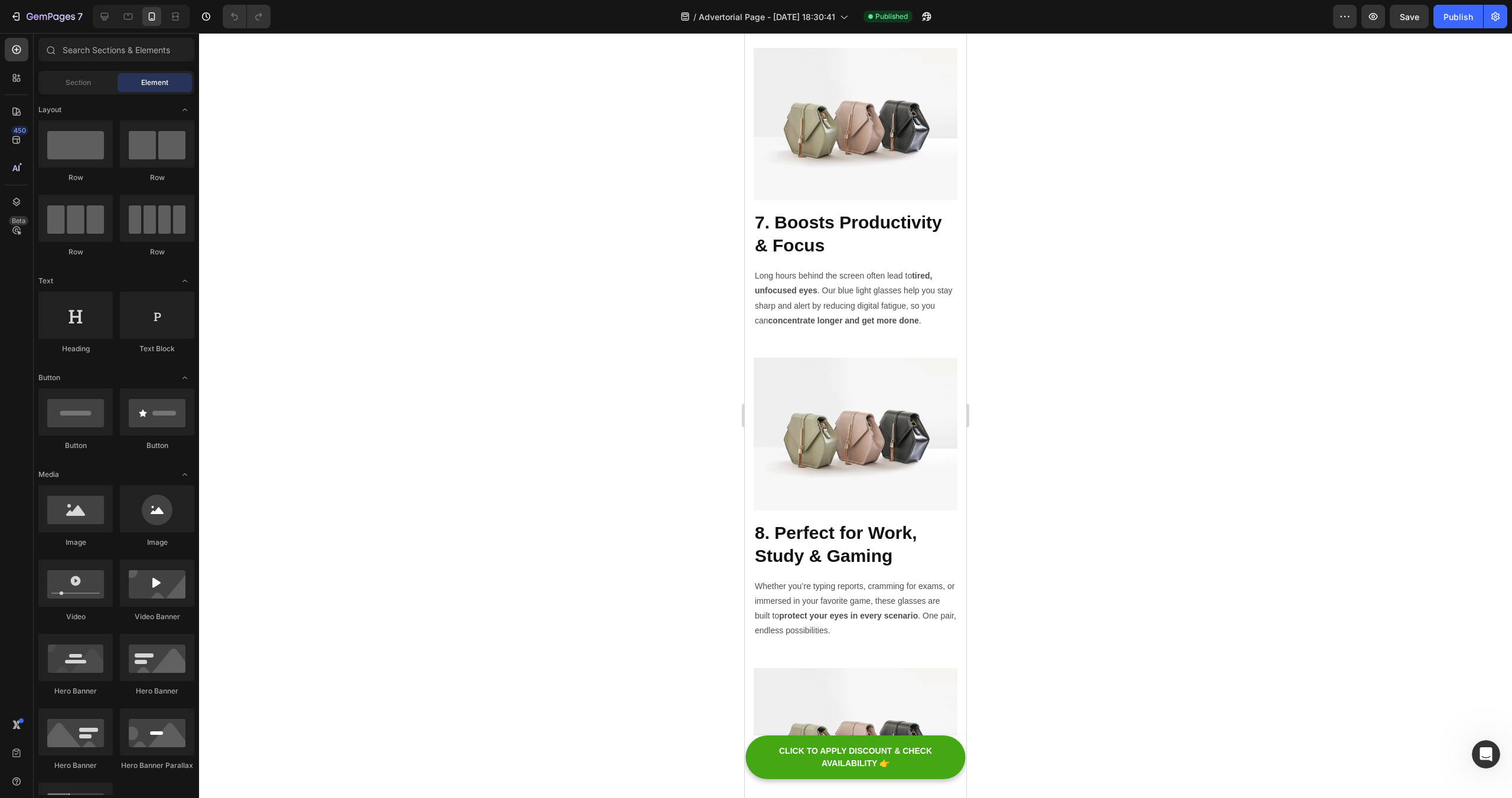
scroll to position [2640, 0]
click at [1346, 21] on icon "button" at bounding box center [1345, 17] width 12 height 12
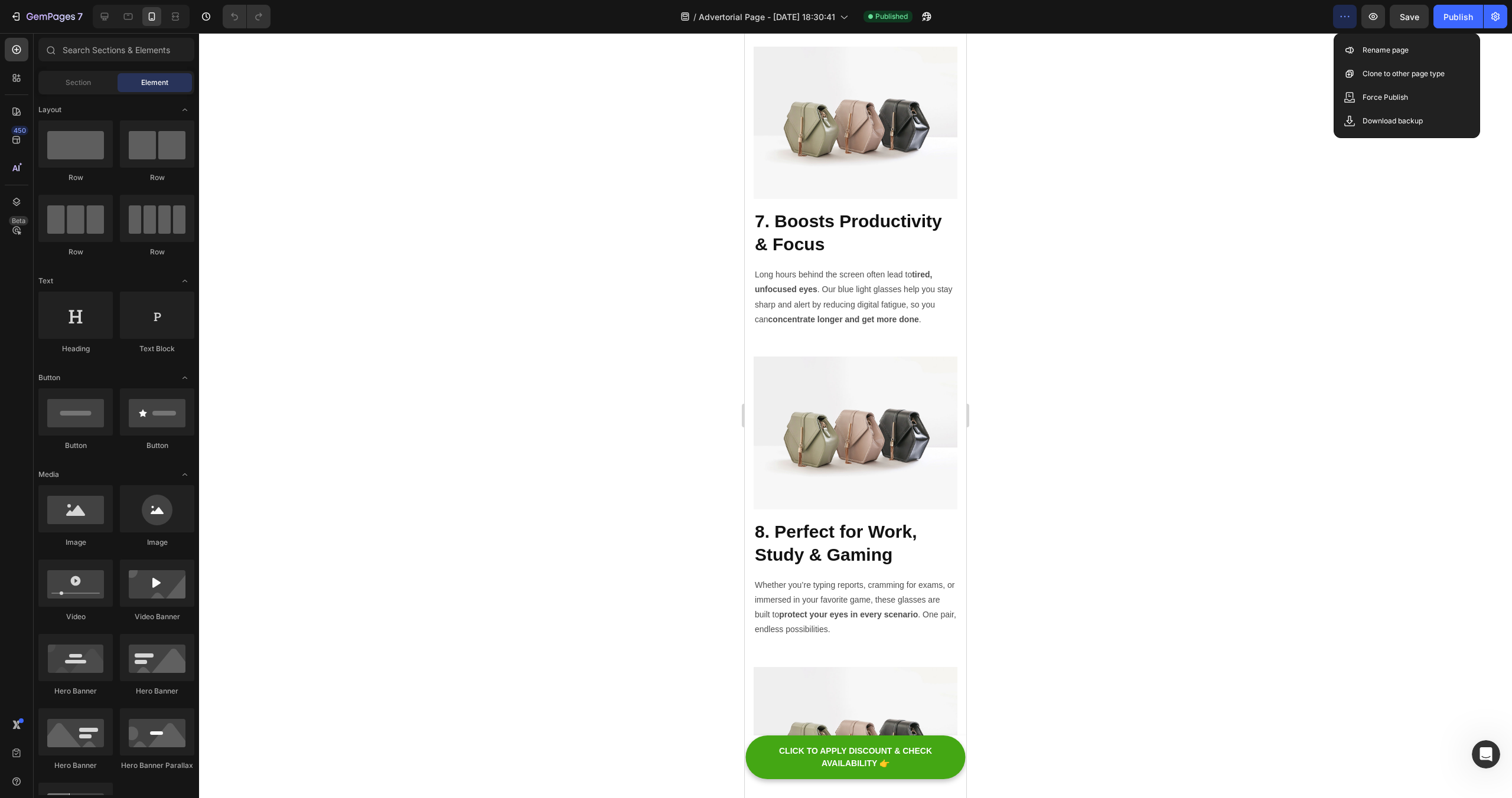
click at [1365, 206] on div at bounding box center [856, 415] width 1313 height 765
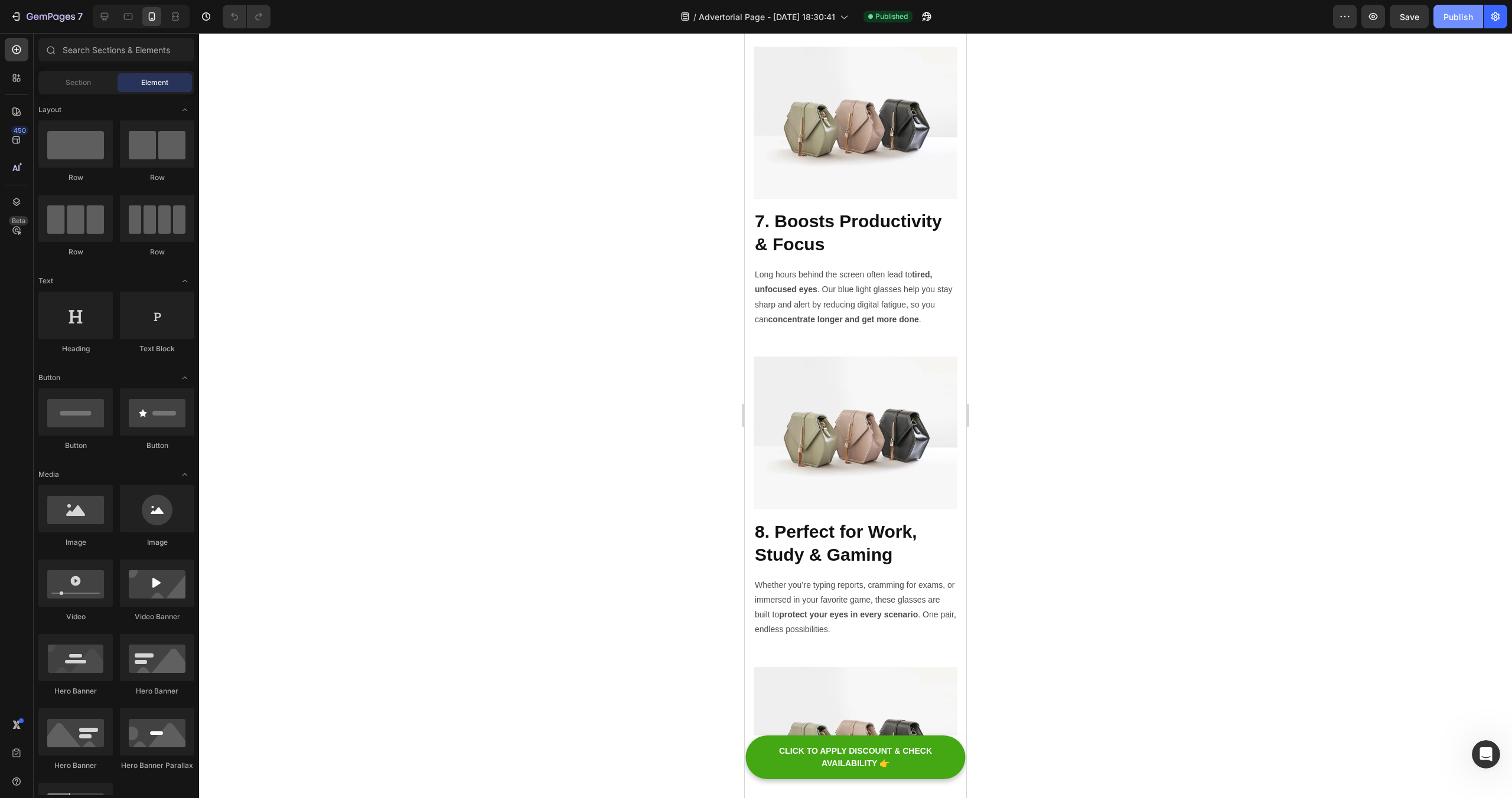
click at [1464, 19] on div "Publish" at bounding box center [1458, 17] width 30 height 12
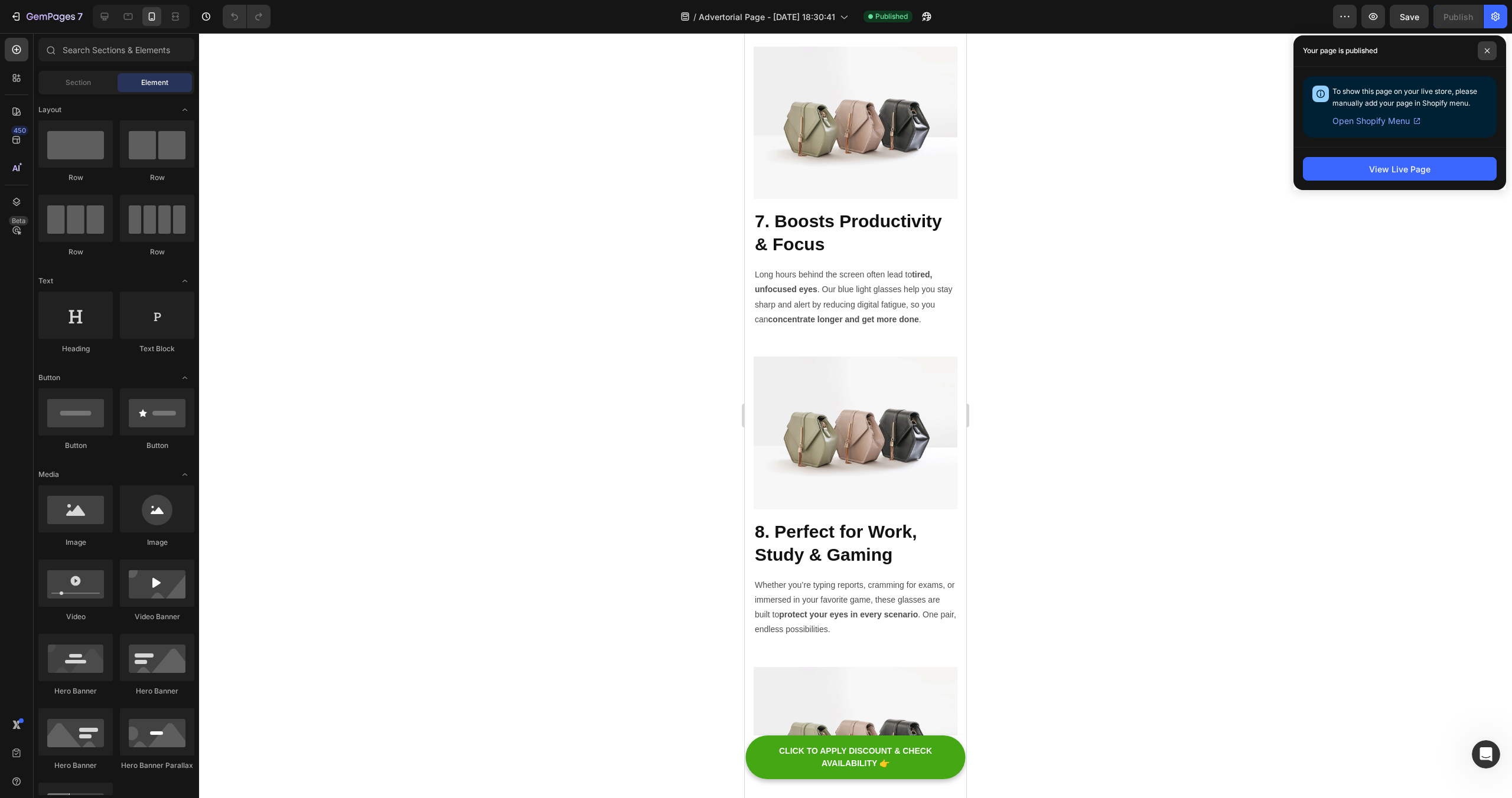
click at [1487, 52] on icon at bounding box center [1486, 50] width 6 height 6
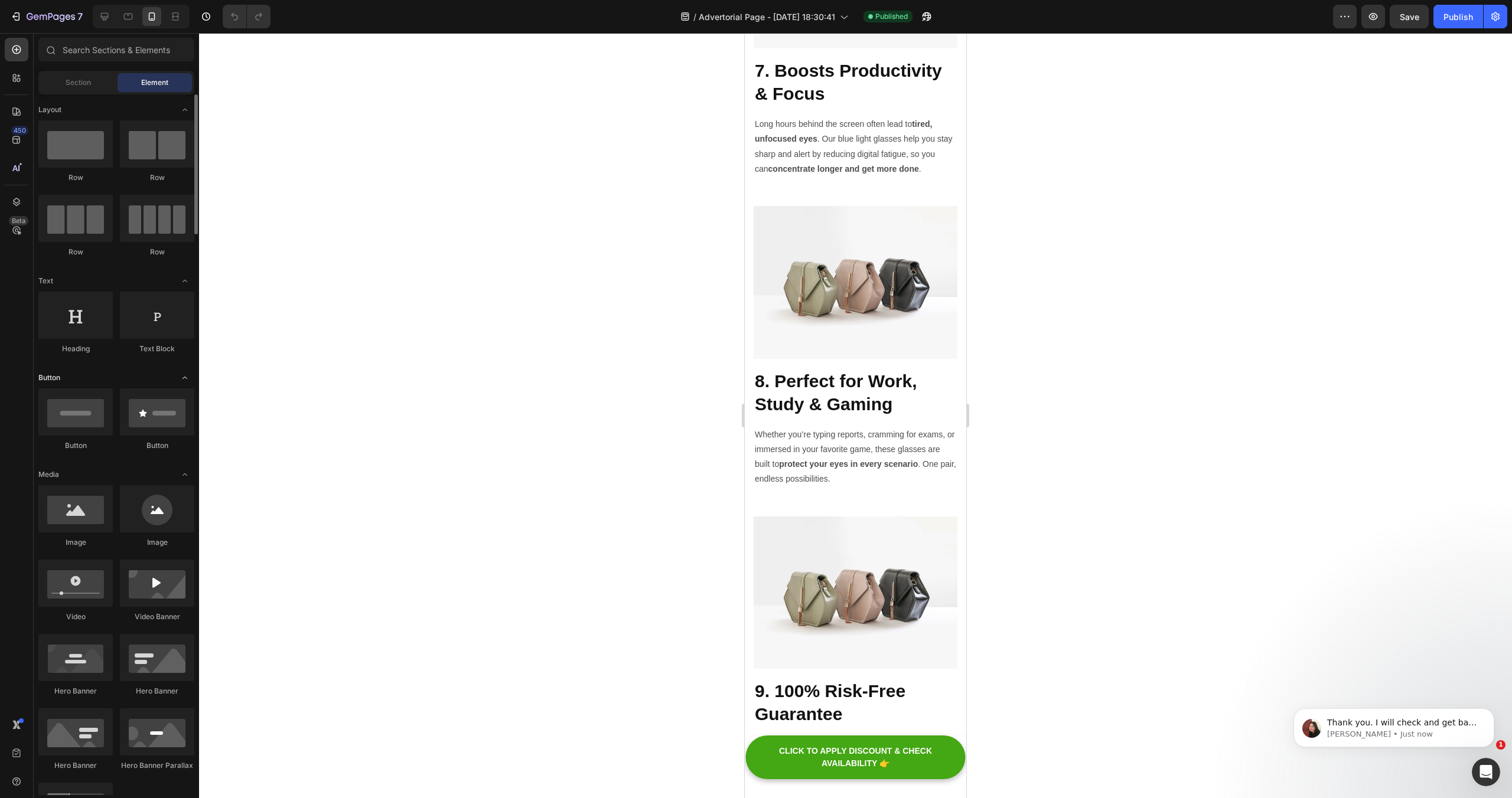
scroll to position [0, 0]
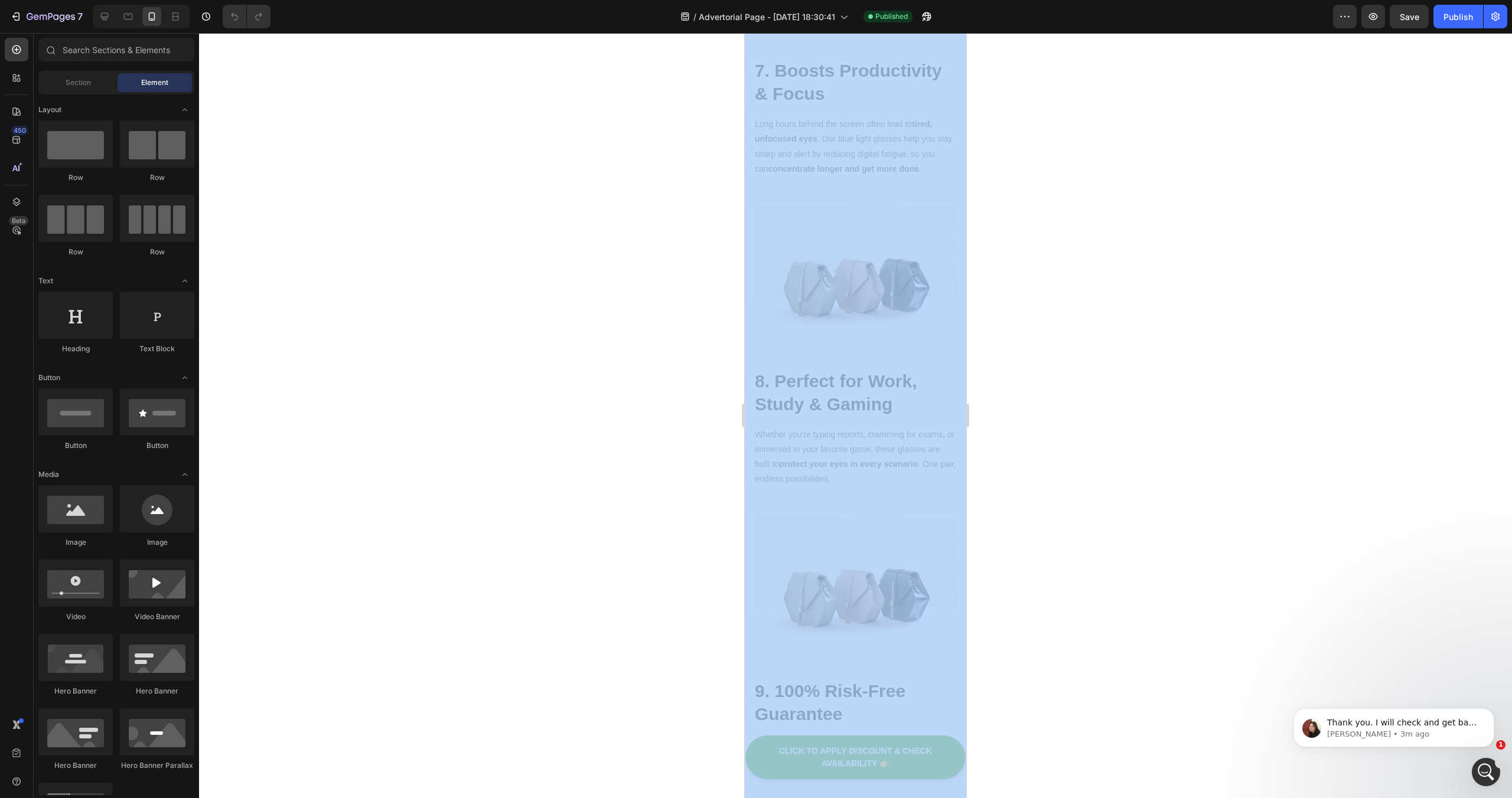
drag, startPoint x: 252, startPoint y: 387, endPoint x: -1017, endPoint y: 112, distance: 1298.5
click at [0, 0] on html "7 / Advertorial Page - [DATE] 18:30:41 Published Preview Save Publish 450 Beta …" at bounding box center [756, 0] width 1512 height 0
